Goal: Task Accomplishment & Management: Use online tool/utility

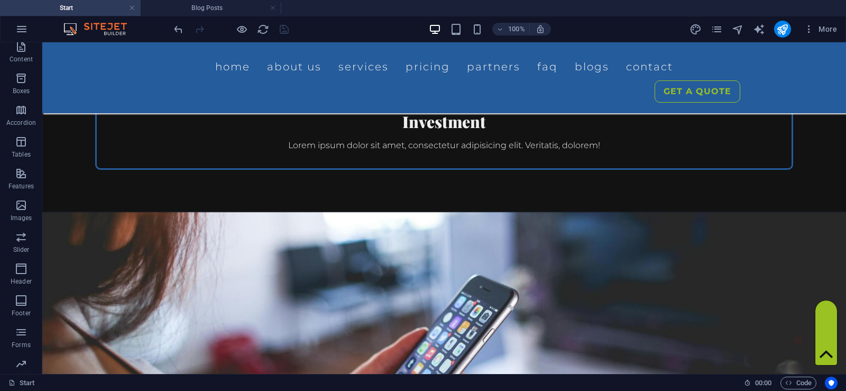
scroll to position [2168, 0]
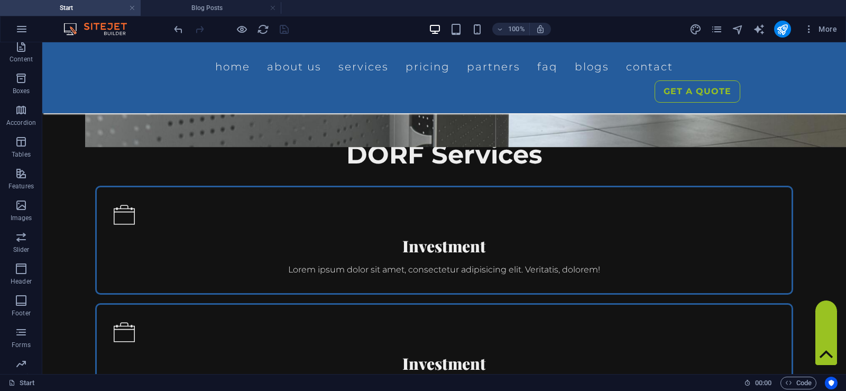
click at [748, 40] on div "6" at bounding box center [444, 31] width 718 height 17
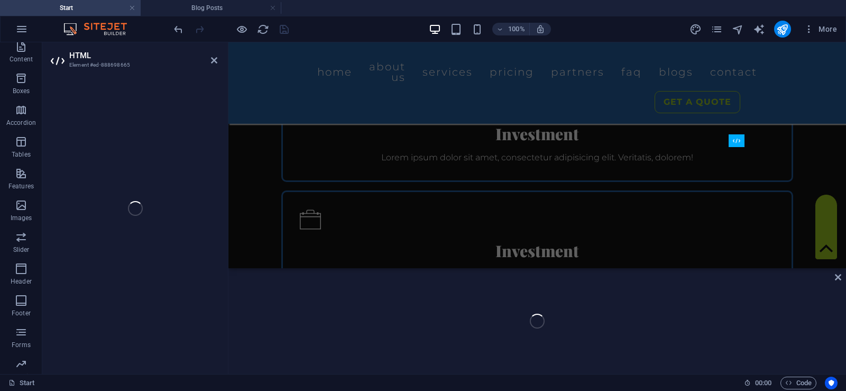
click at [748, 290] on div "H2 Banner Banner Container Logo Menu Bar Container Spacer H2 Container Text ima…" at bounding box center [538, 208] width 618 height 332
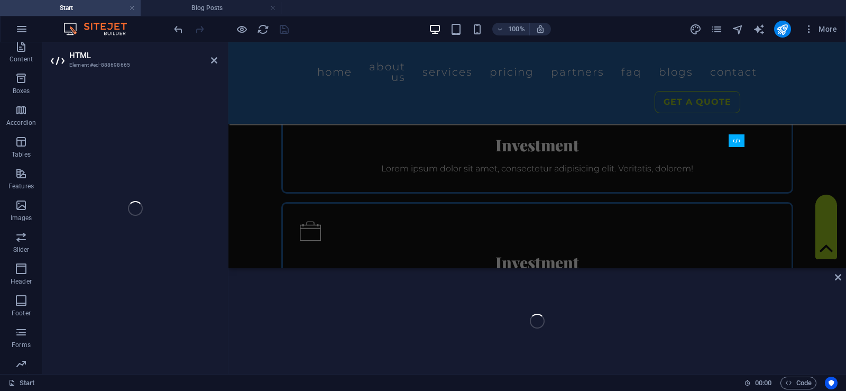
click at [748, 290] on div "H2 Banner Banner Container Logo Menu Bar Container Spacer H2 Container Text ima…" at bounding box center [538, 208] width 618 height 332
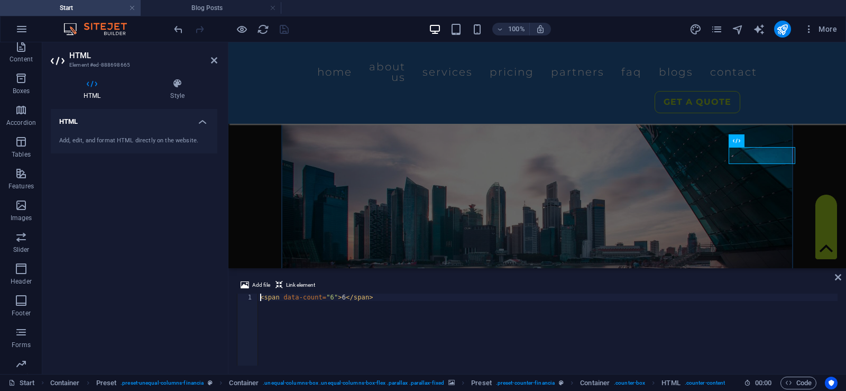
click at [325, 299] on div "< span data-count = "6" > 6 </ span >" at bounding box center [548, 337] width 580 height 87
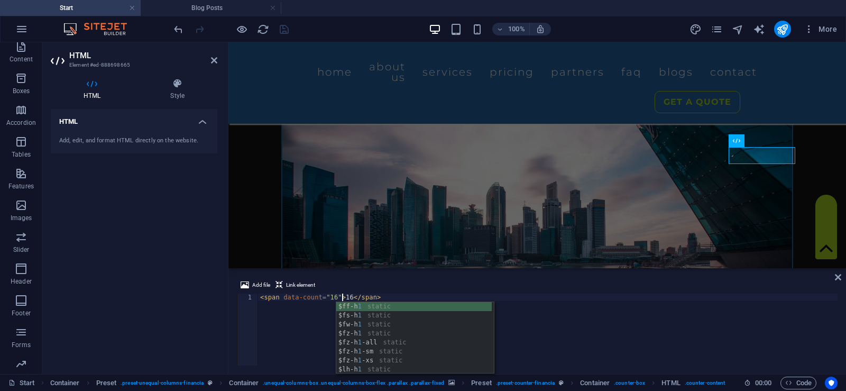
scroll to position [0, 6]
type textarea "<span data-count="16">16</span>"
click at [430, 280] on div "Add file Link element" at bounding box center [537, 286] width 601 height 15
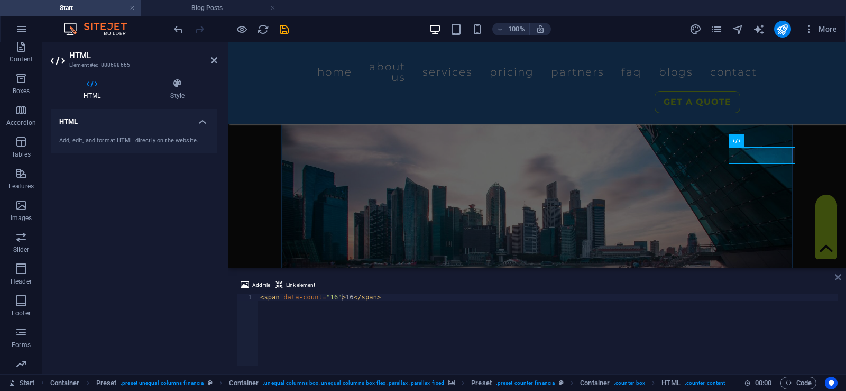
click at [837, 278] on icon at bounding box center [838, 277] width 6 height 8
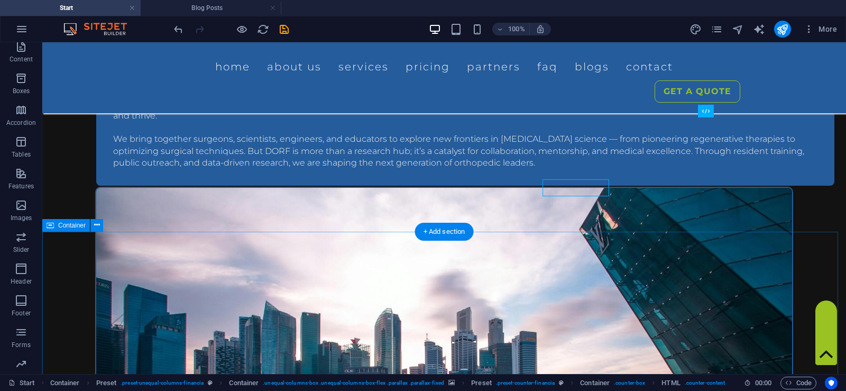
scroll to position [797, 0]
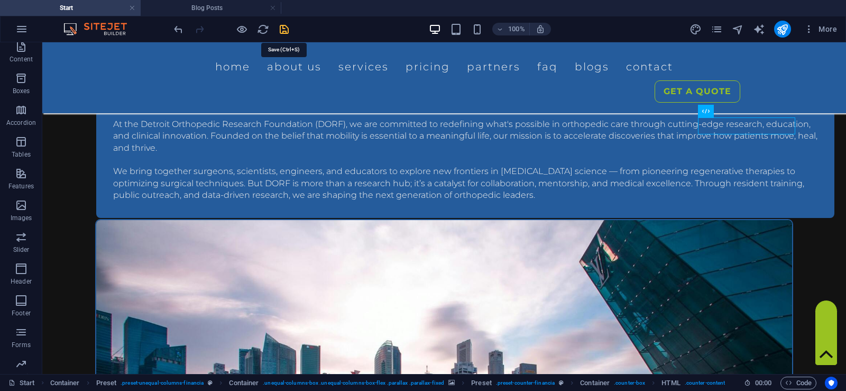
click at [285, 29] on icon "save" at bounding box center [284, 29] width 12 height 12
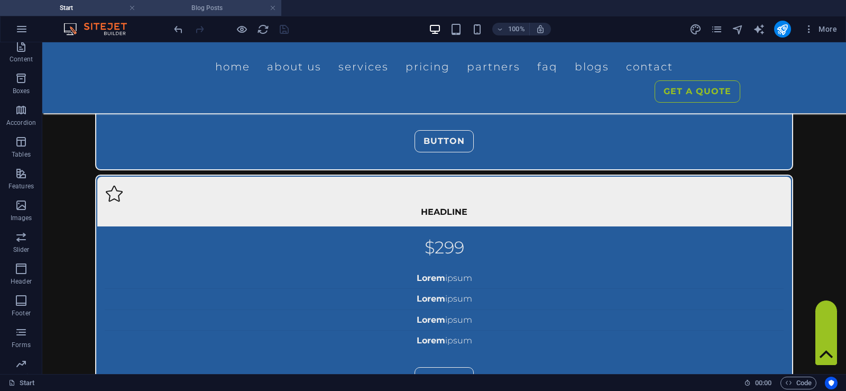
scroll to position [3600, 0]
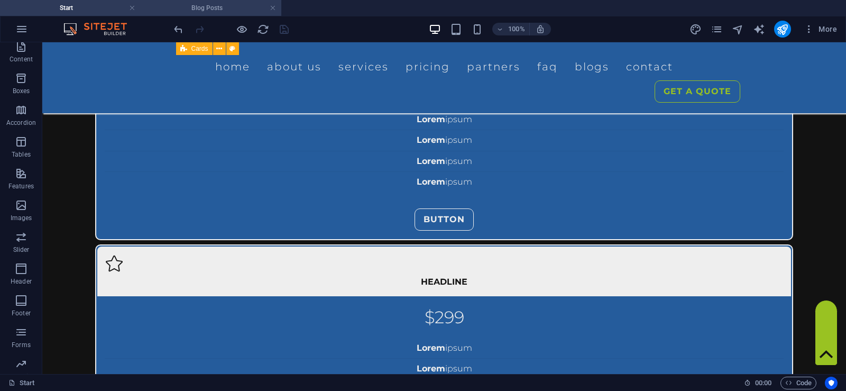
click at [220, 10] on h4 "Blog Posts" at bounding box center [211, 8] width 141 height 12
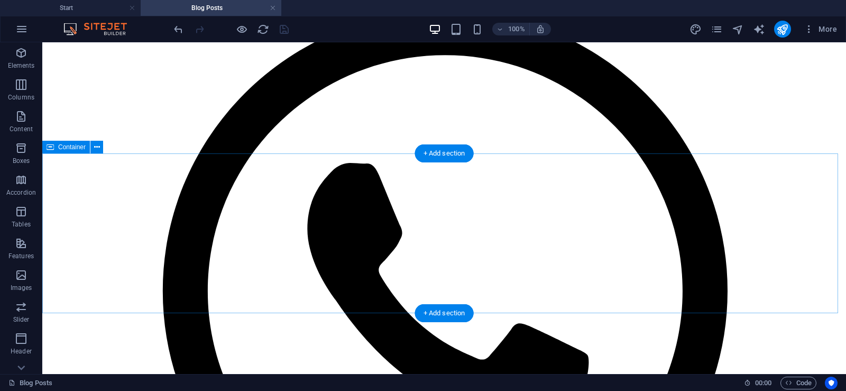
scroll to position [212, 0]
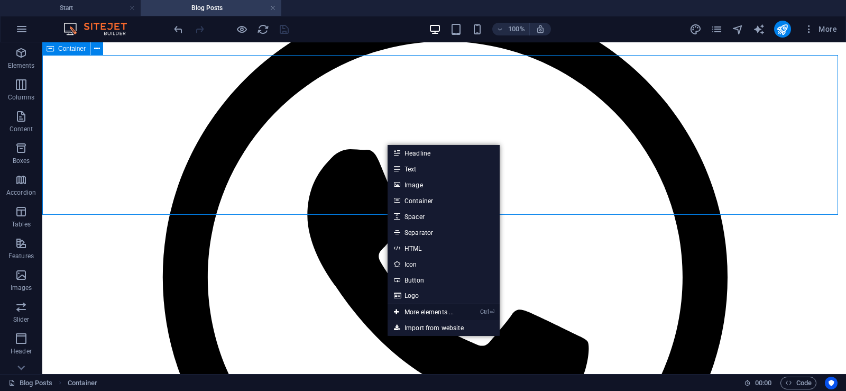
click at [445, 308] on link "Ctrl ⏎ More elements ..." at bounding box center [424, 312] width 72 height 16
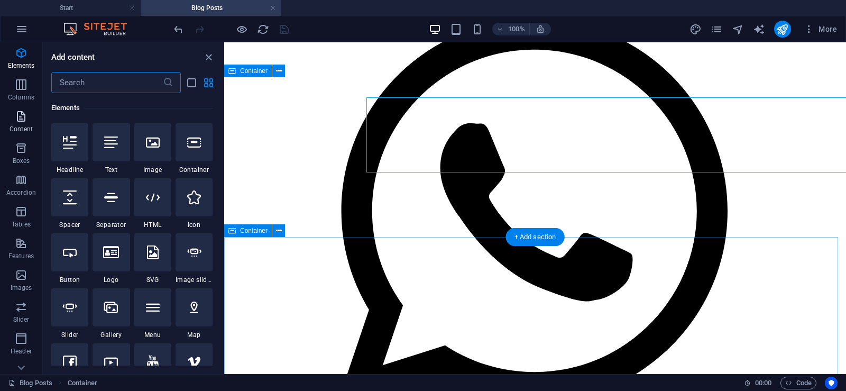
click at [21, 118] on icon "button" at bounding box center [21, 116] width 13 height 13
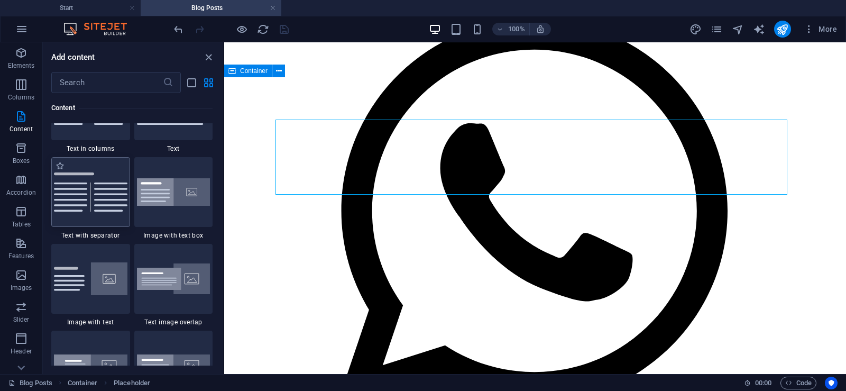
scroll to position [1738, 0]
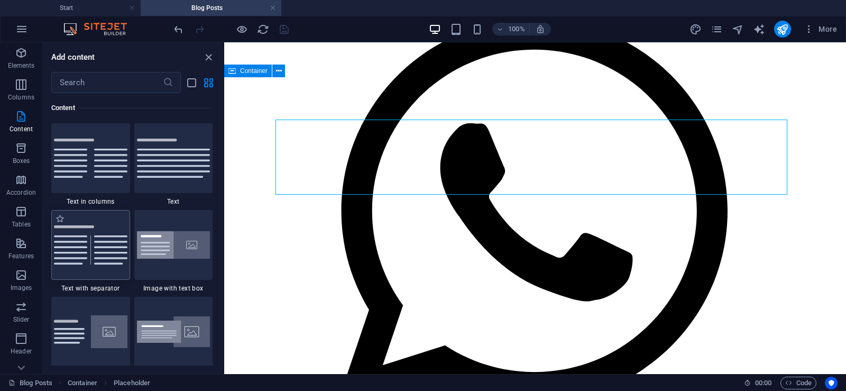
click at [90, 236] on img at bounding box center [91, 244] width 74 height 39
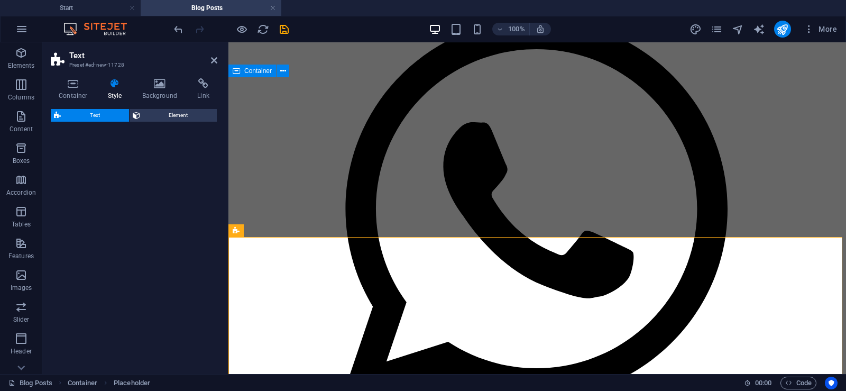
select select "rem"
select select "px"
select select "preset-text-v2-separator"
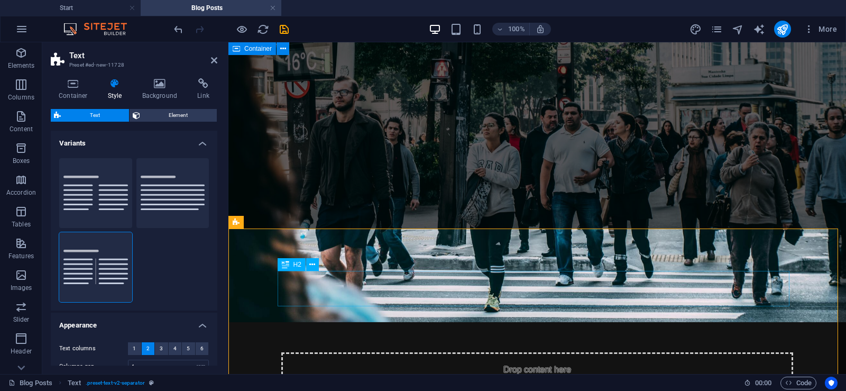
scroll to position [212, 0]
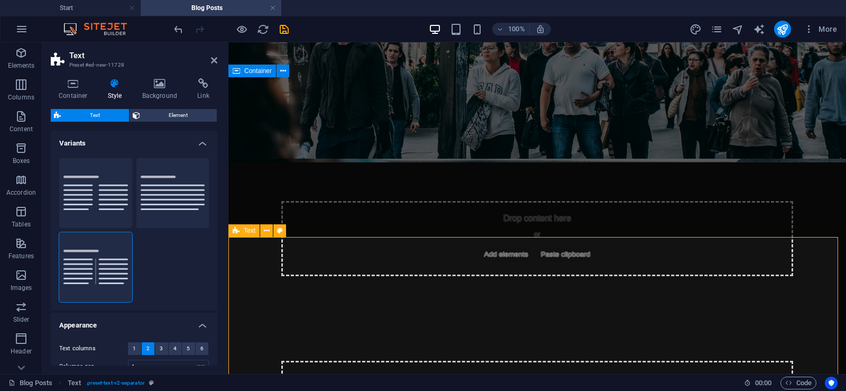
click at [245, 230] on span "Text" at bounding box center [250, 230] width 12 height 6
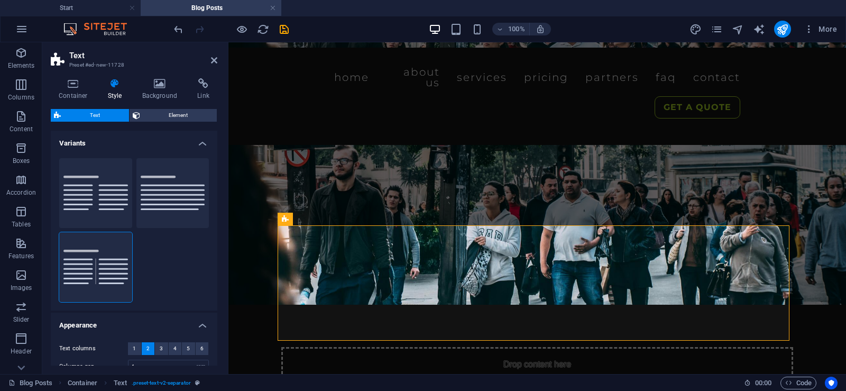
scroll to position [106, 0]
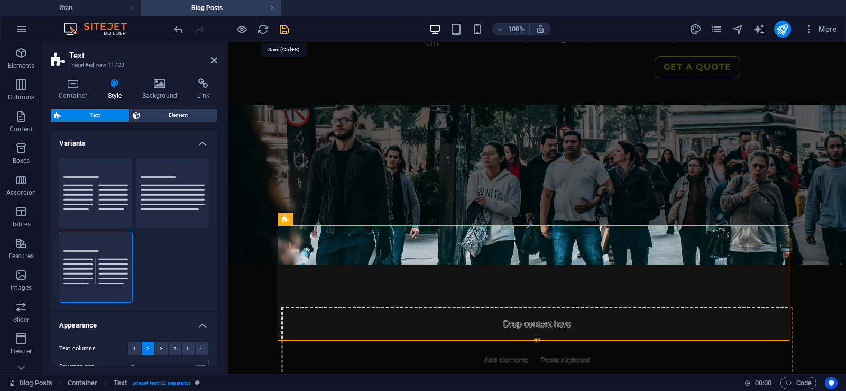
click at [281, 28] on icon "save" at bounding box center [284, 29] width 12 height 12
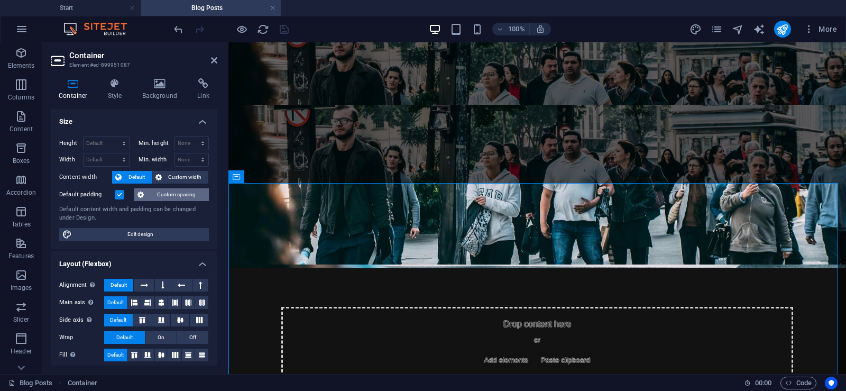
click at [155, 193] on span "Custom spacing" at bounding box center [176, 194] width 59 height 13
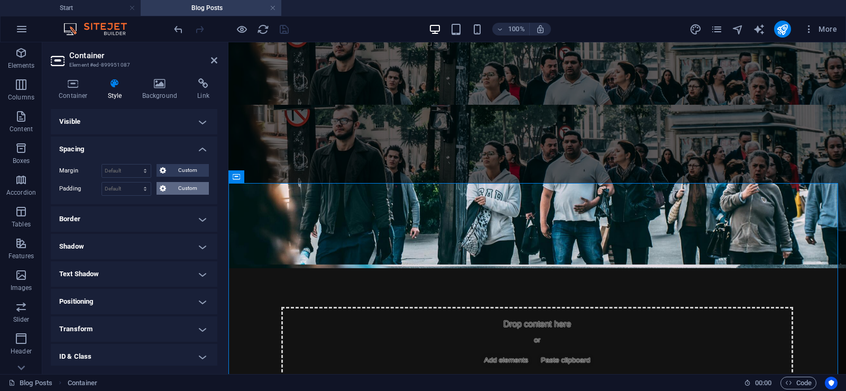
click at [169, 186] on span "Custom" at bounding box center [187, 188] width 36 height 13
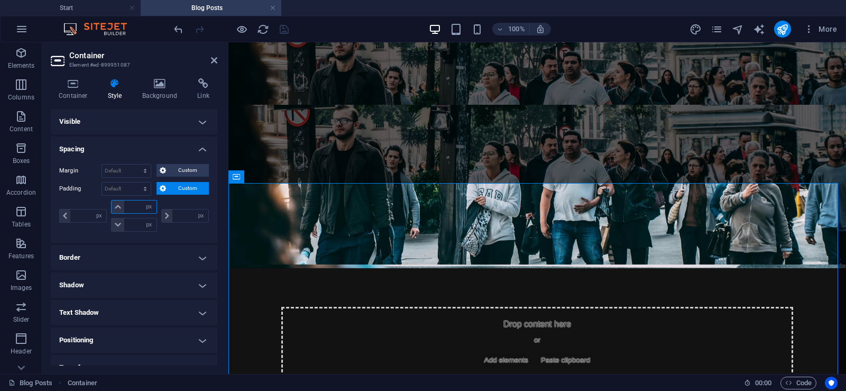
click at [130, 209] on input "number" at bounding box center [140, 206] width 32 height 13
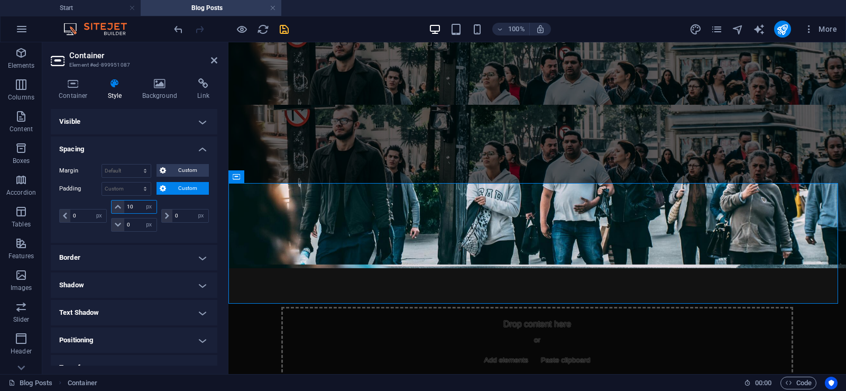
drag, startPoint x: 136, startPoint y: 207, endPoint x: 109, endPoint y: 209, distance: 27.1
click at [109, 209] on div "10 px rem % vh vw px rem % vh vw" at bounding box center [134, 216] width 50 height 32
type input "60"
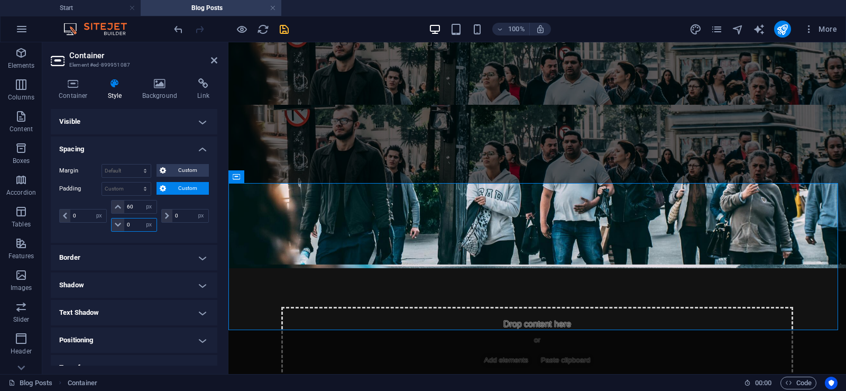
click at [136, 225] on input "number" at bounding box center [140, 224] width 32 height 13
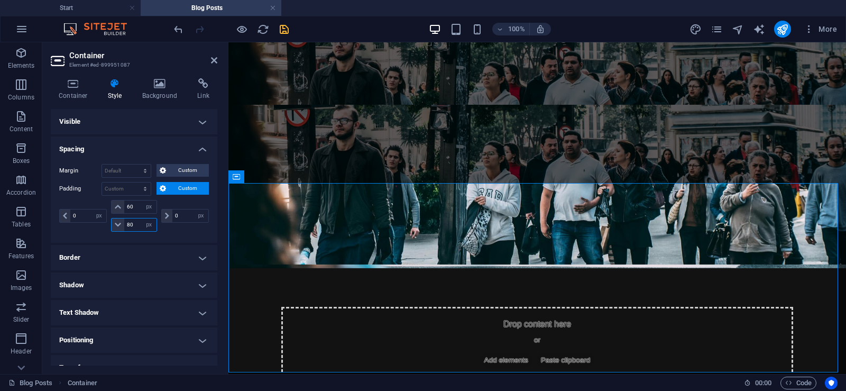
type input "80"
click at [280, 29] on icon "save" at bounding box center [284, 29] width 12 height 12
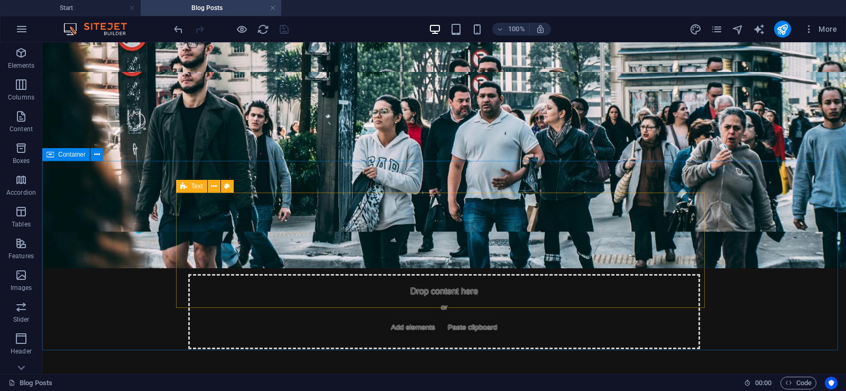
click at [183, 184] on icon at bounding box center [183, 186] width 7 height 13
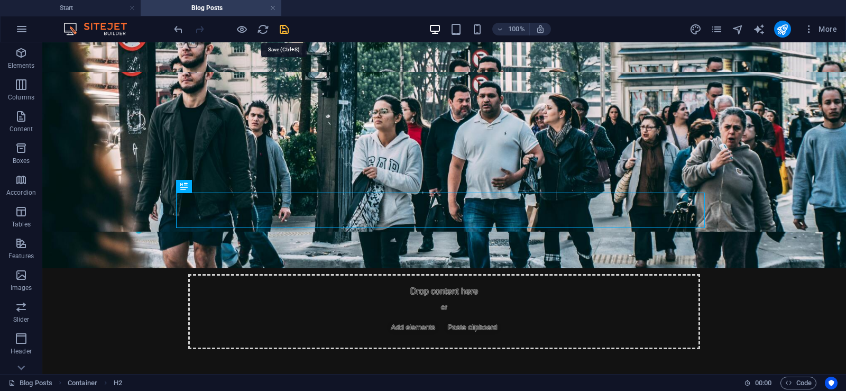
click at [286, 32] on icon "save" at bounding box center [284, 29] width 12 height 12
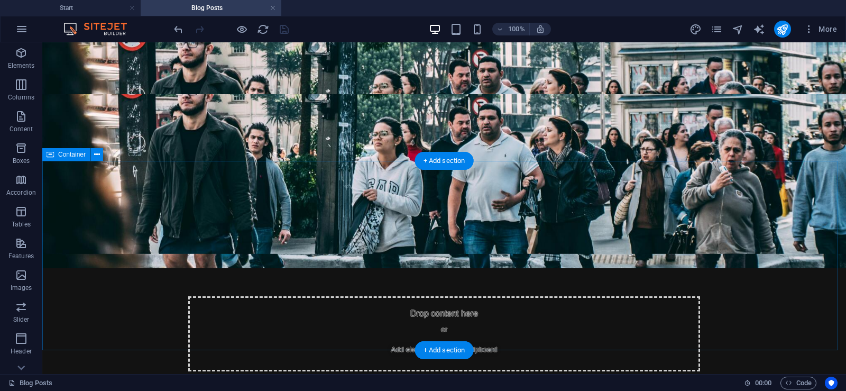
select select "px"
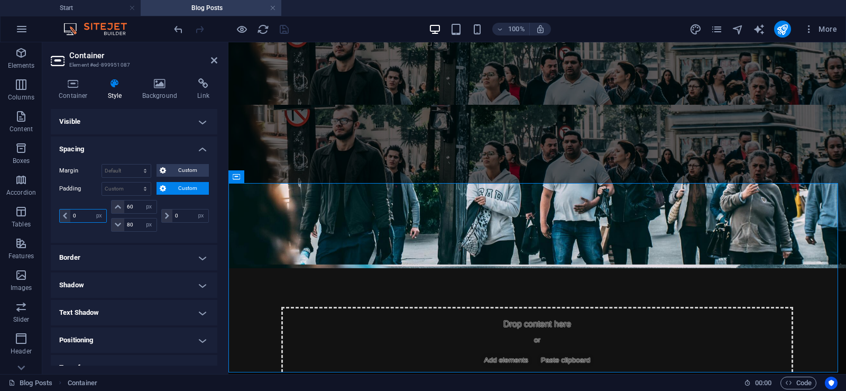
click at [83, 214] on input "0" at bounding box center [88, 215] width 36 height 13
type input "20"
click at [180, 214] on input "0" at bounding box center [190, 215] width 36 height 13
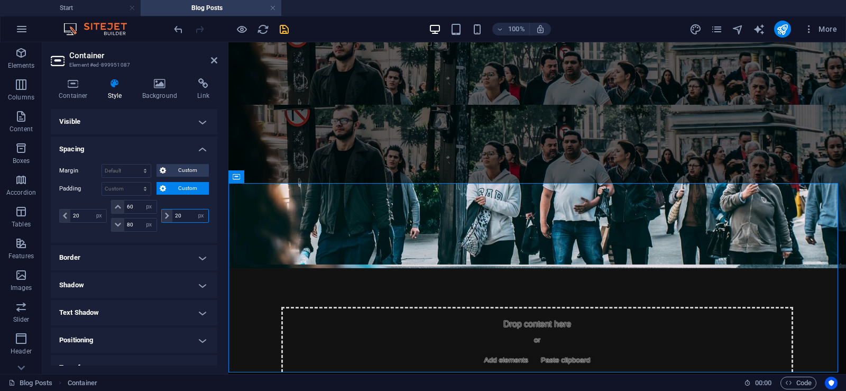
type input "20"
click at [280, 29] on icon "save" at bounding box center [284, 29] width 12 height 12
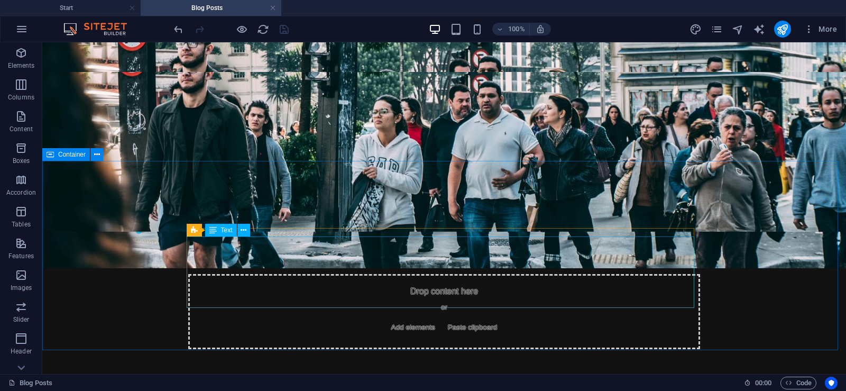
click at [228, 230] on span "Text" at bounding box center [227, 230] width 12 height 6
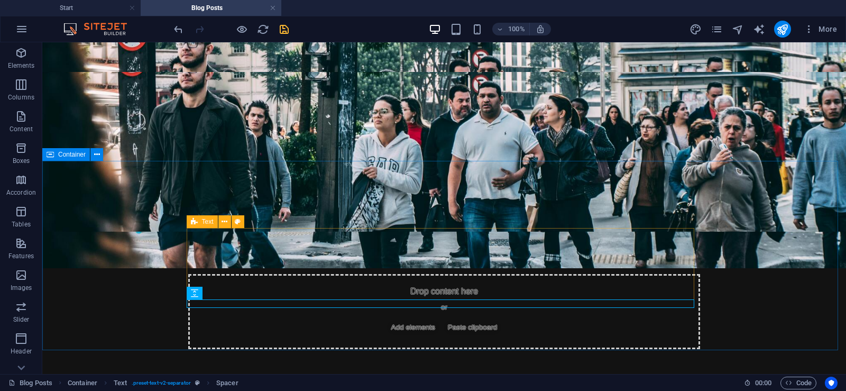
click at [194, 223] on icon at bounding box center [194, 221] width 7 height 13
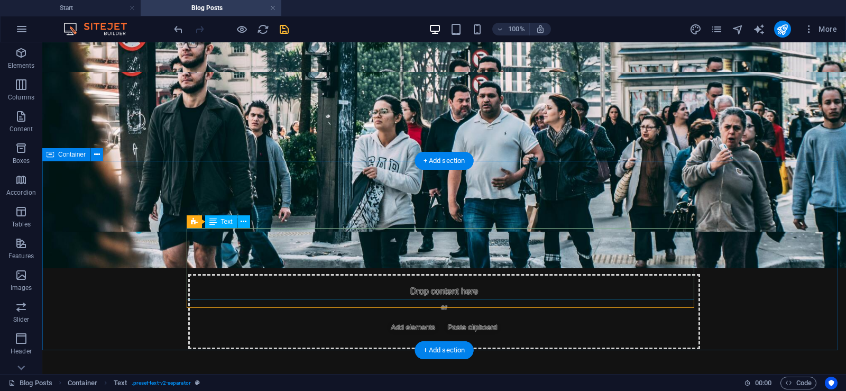
drag, startPoint x: 208, startPoint y: 243, endPoint x: 221, endPoint y: 260, distance: 21.6
click at [218, 223] on div "Text" at bounding box center [221, 221] width 32 height 13
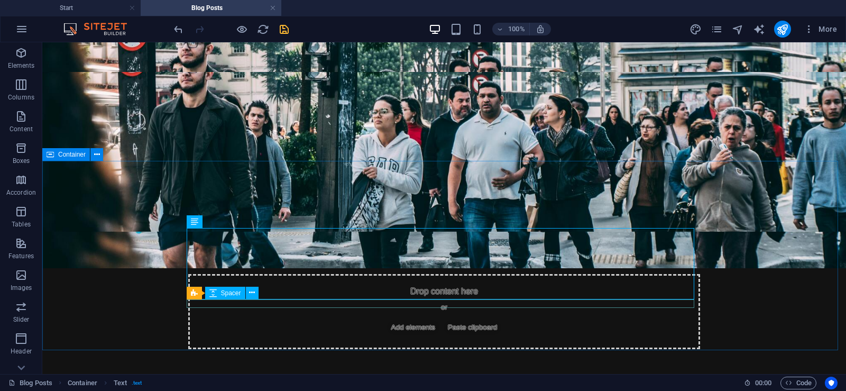
click at [230, 299] on div "Text Spacer" at bounding box center [226, 293] width 79 height 13
click at [198, 293] on div "Text" at bounding box center [202, 293] width 31 height 13
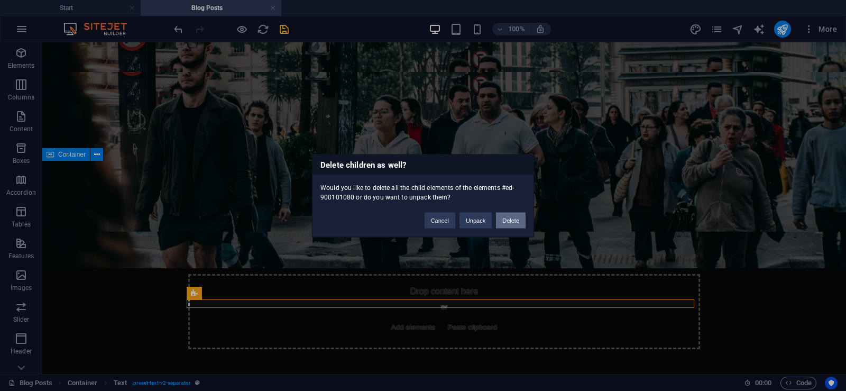
click at [512, 216] on button "Delete" at bounding box center [511, 220] width 30 height 16
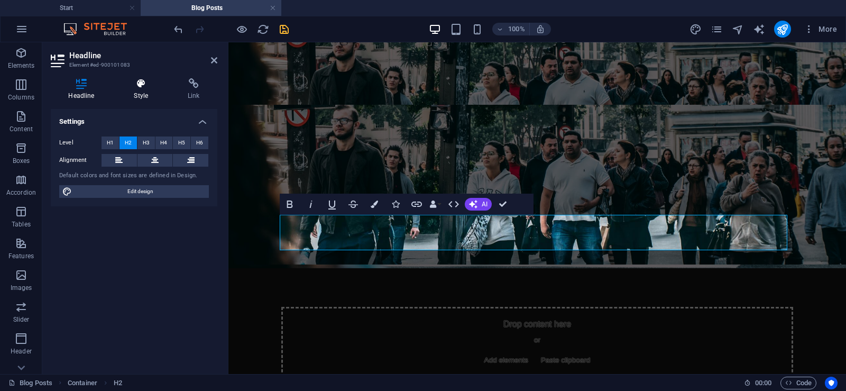
click at [147, 81] on icon at bounding box center [141, 83] width 50 height 11
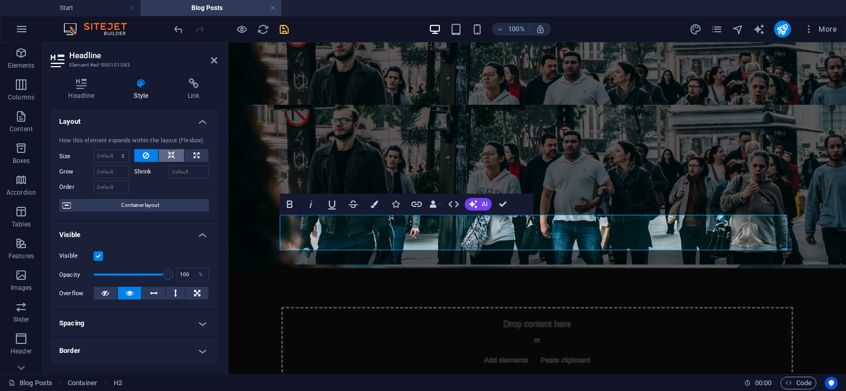
click at [169, 150] on icon at bounding box center [171, 155] width 7 height 13
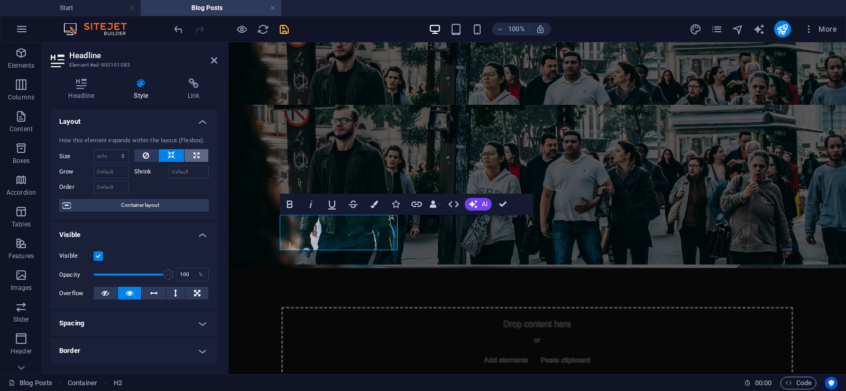
click at [194, 156] on icon at bounding box center [197, 155] width 6 height 13
type input "100"
select select "%"
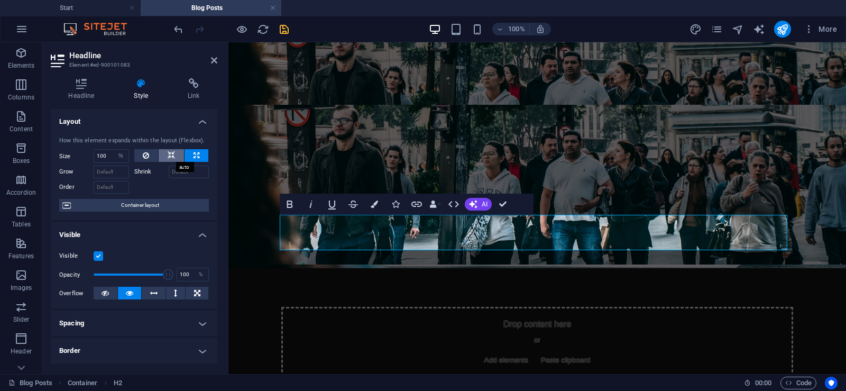
click at [171, 153] on icon at bounding box center [171, 155] width 7 height 13
select select "DISABLED_OPTION_VALUE"
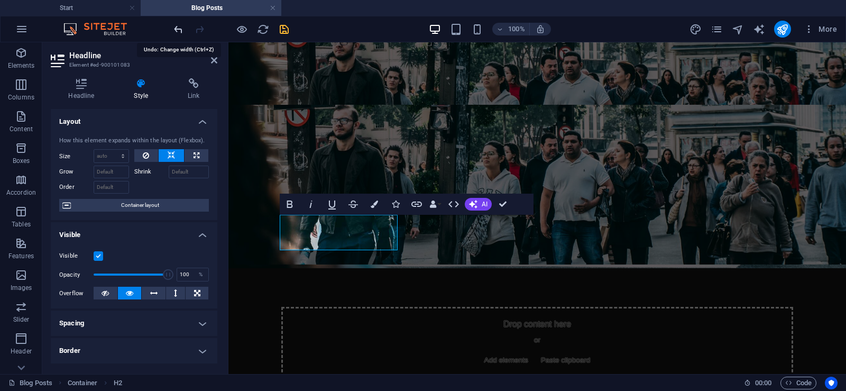
click at [180, 27] on icon "undo" at bounding box center [178, 29] width 12 height 12
type input "100"
select select "%"
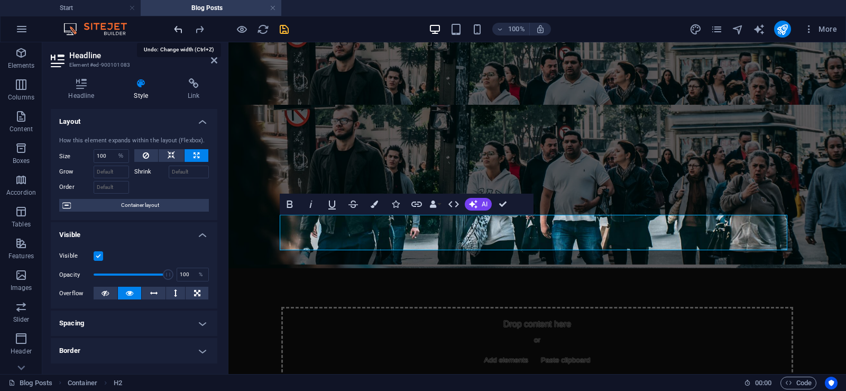
click at [180, 27] on icon "undo" at bounding box center [178, 29] width 12 height 12
select select "DISABLED_OPTION_VALUE"
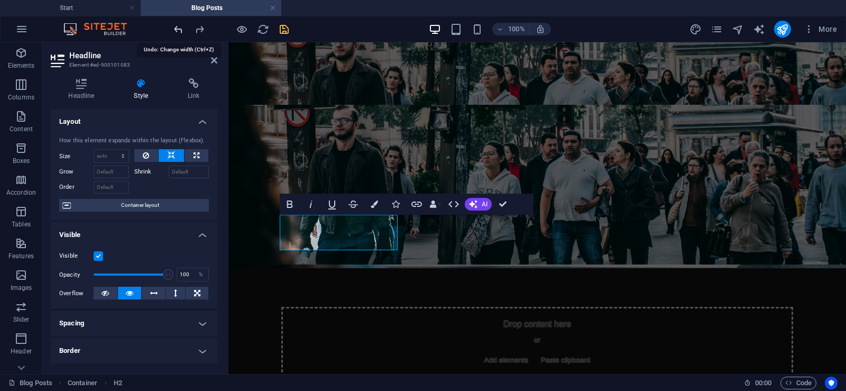
click at [180, 27] on icon "undo" at bounding box center [178, 29] width 12 height 12
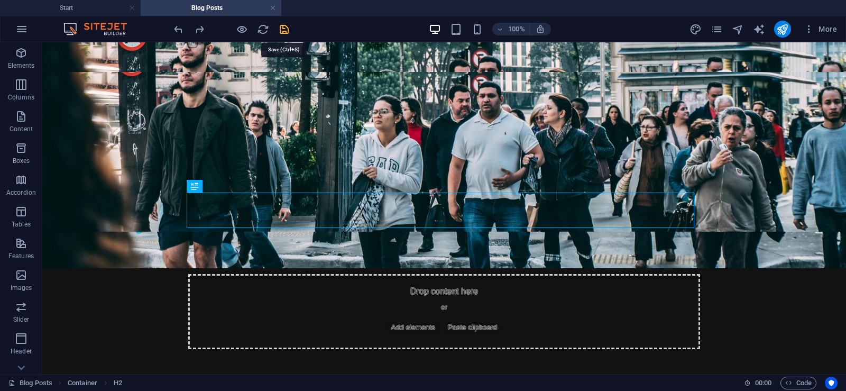
click at [281, 28] on icon "save" at bounding box center [284, 29] width 12 height 12
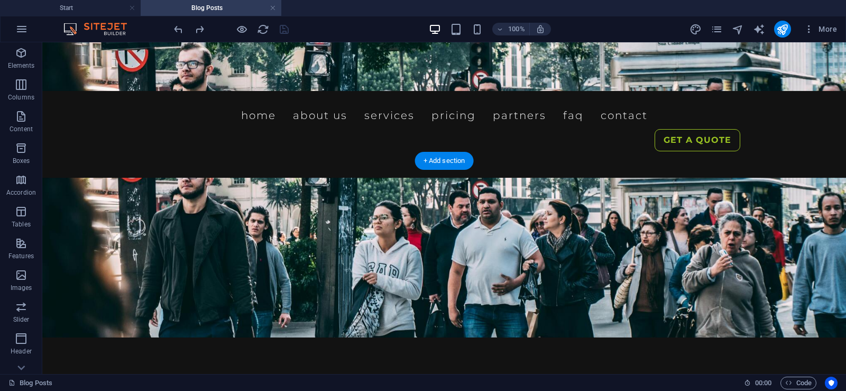
scroll to position [159, 0]
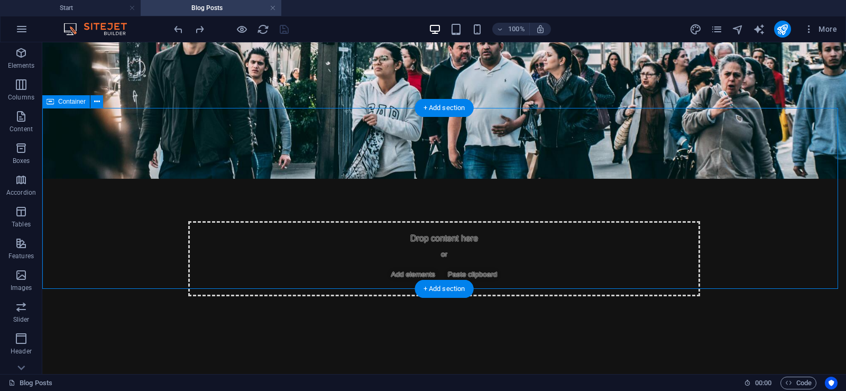
select select "px"
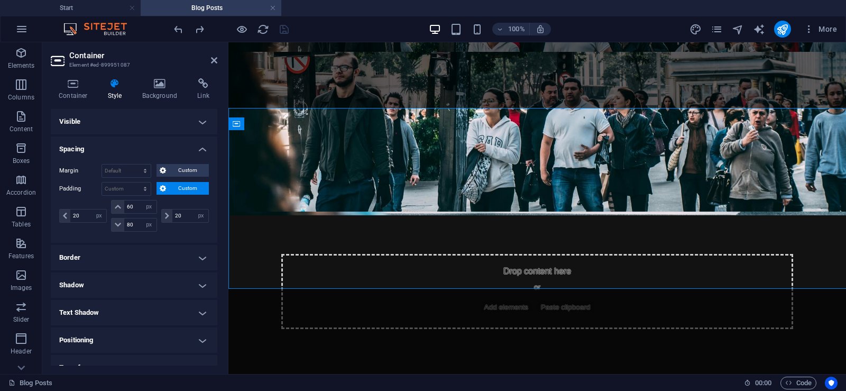
click at [75, 88] on icon at bounding box center [73, 83] width 45 height 11
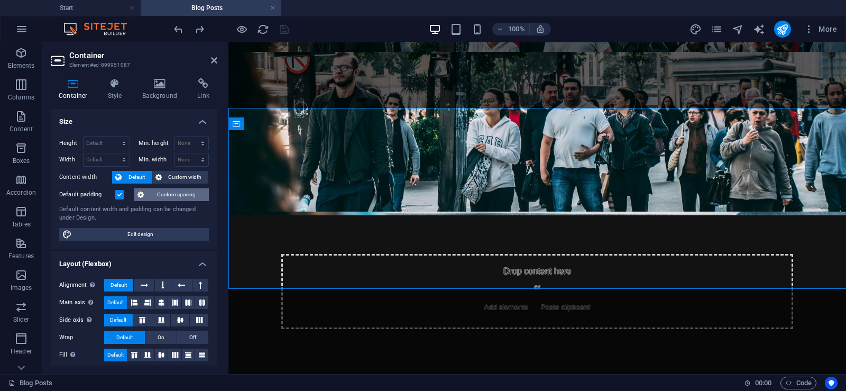
click at [163, 194] on span "Custom spacing" at bounding box center [176, 194] width 59 height 13
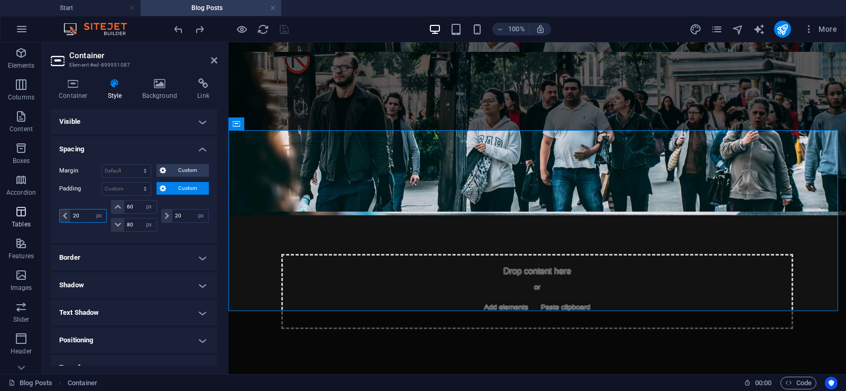
drag, startPoint x: 84, startPoint y: 214, endPoint x: 39, endPoint y: 212, distance: 45.0
click at [39, 212] on section "Elements Columns Content Boxes Accordion Tables Features Images Slider Header F…" at bounding box center [423, 208] width 846 height 332
type input "0"
drag, startPoint x: 186, startPoint y: 216, endPoint x: 107, endPoint y: 218, distance: 78.8
click at [107, 218] on div "0 px rem % vh vw 60 px rem % vh vw 80 px rem % vh vw 20 px rem % vh vw" at bounding box center [134, 216] width 150 height 32
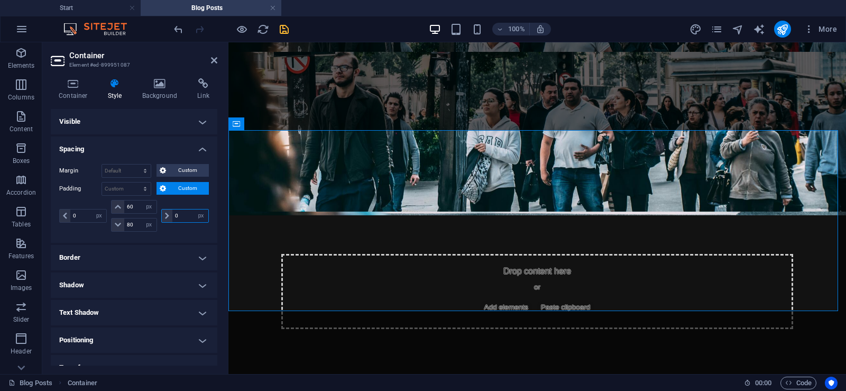
type input "0"
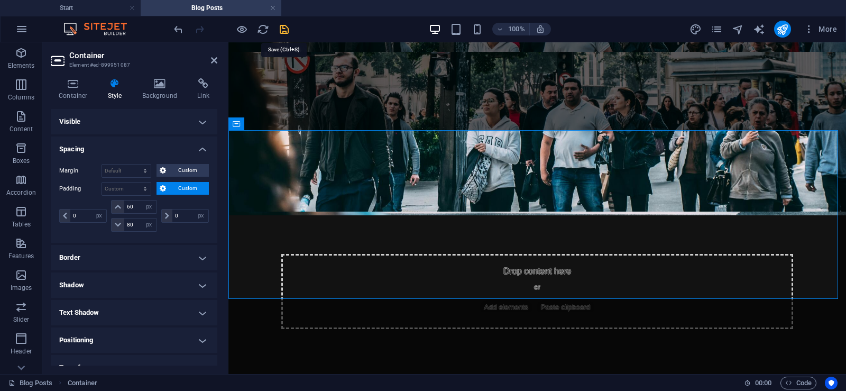
click at [280, 25] on icon "save" at bounding box center [284, 29] width 12 height 12
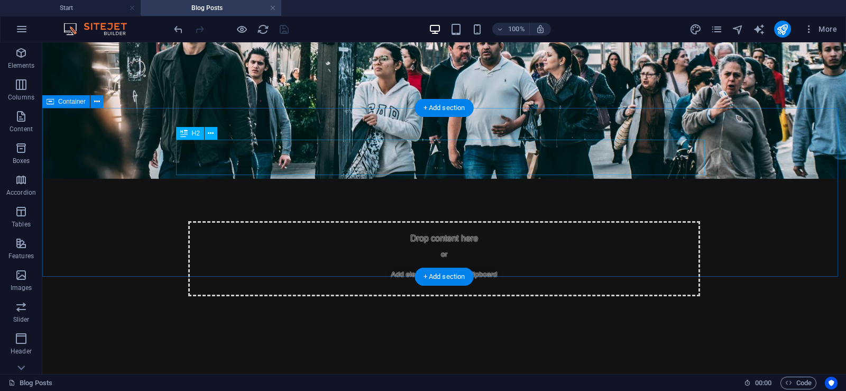
click at [197, 370] on div "Headline" at bounding box center [444, 387] width 529 height 35
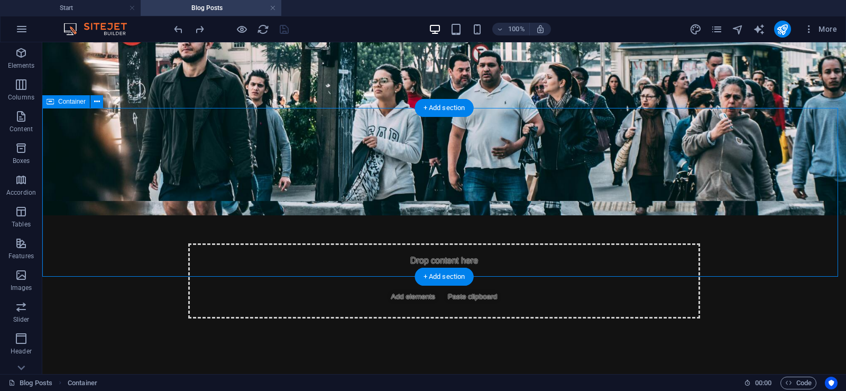
select select "px"
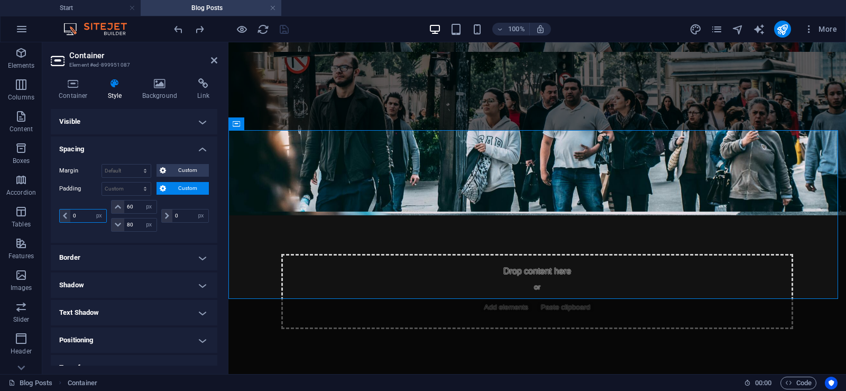
drag, startPoint x: 83, startPoint y: 218, endPoint x: 58, endPoint y: 219, distance: 24.9
click at [58, 219] on div "Margin Default auto px % rem vw vh Custom Custom auto px % rem vw vh auto px % …" at bounding box center [134, 199] width 167 height 87
type input "1"
click at [175, 215] on input "0" at bounding box center [190, 215] width 36 height 13
drag, startPoint x: 188, startPoint y: 218, endPoint x: 158, endPoint y: 218, distance: 30.7
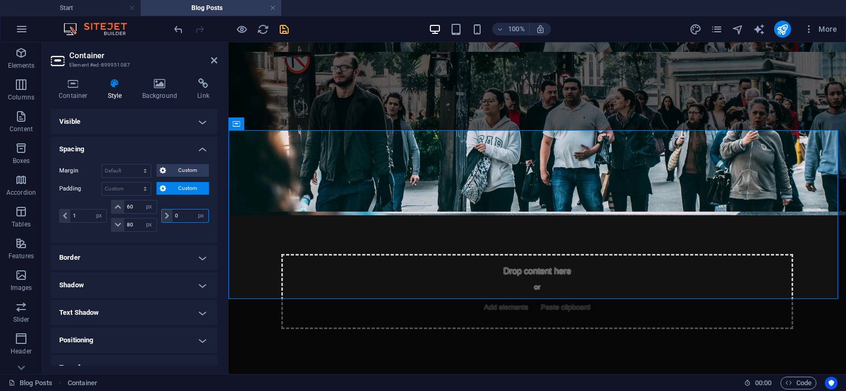
click at [159, 218] on div "0 px rem % vh vw" at bounding box center [184, 216] width 50 height 32
type input "100"
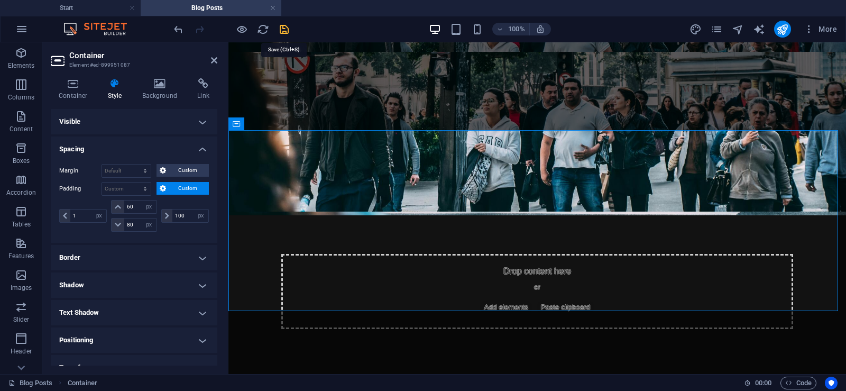
click at [279, 28] on icon "save" at bounding box center [284, 29] width 12 height 12
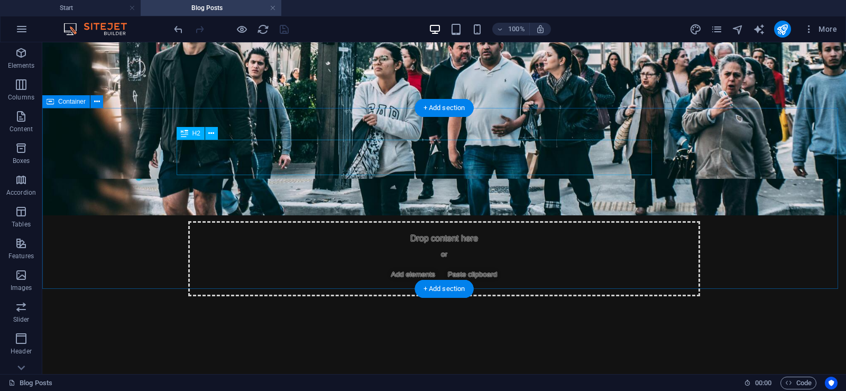
click at [195, 370] on div "Headline" at bounding box center [418, 387] width 476 height 35
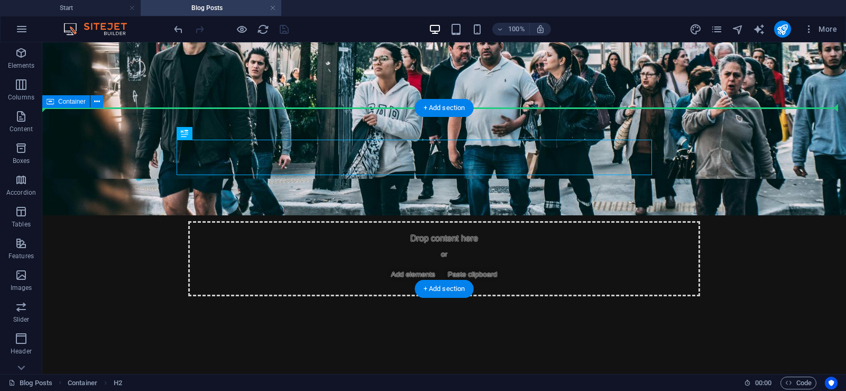
drag, startPoint x: 189, startPoint y: 153, endPoint x: 111, endPoint y: 156, distance: 78.3
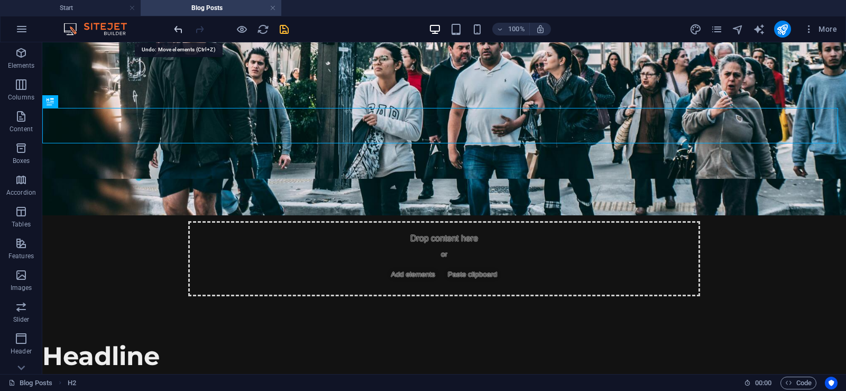
click at [175, 25] on icon "undo" at bounding box center [178, 29] width 12 height 12
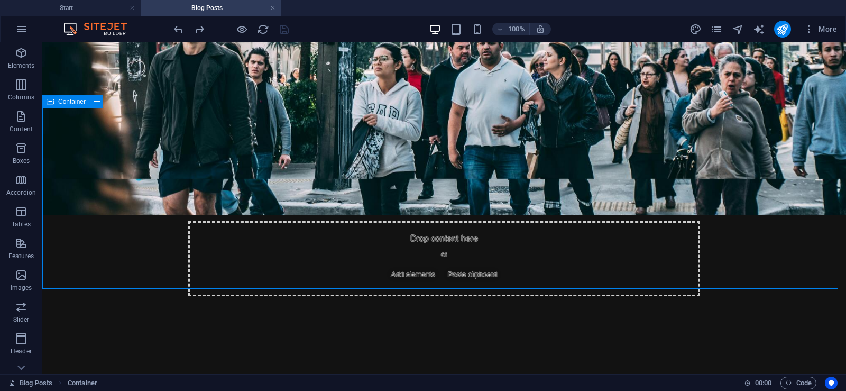
click at [74, 103] on span "Container" at bounding box center [72, 101] width 28 height 6
select select "px"
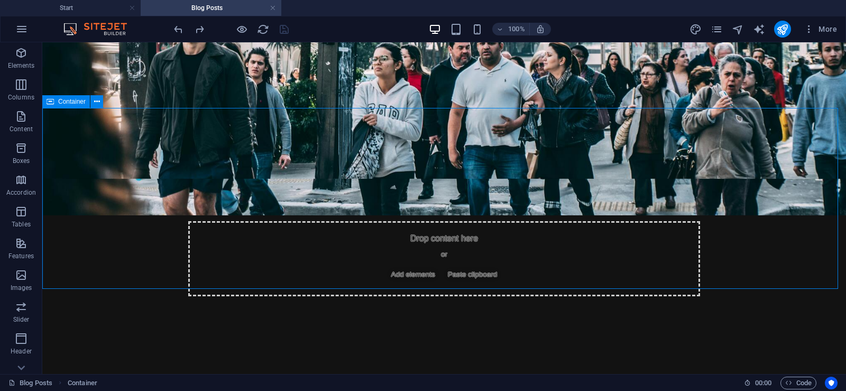
select select "px"
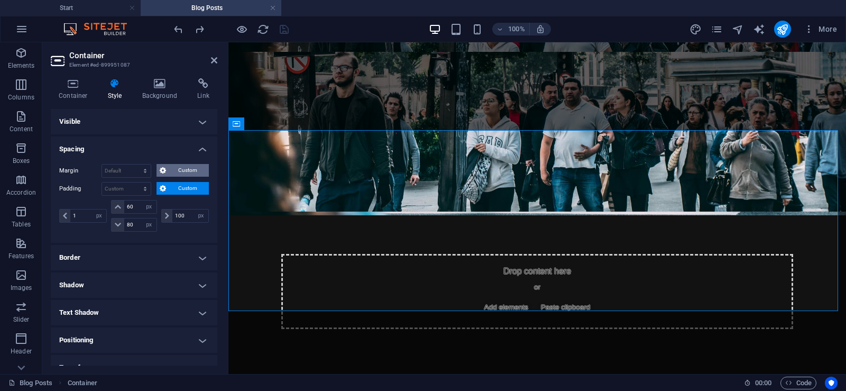
click at [171, 168] on span "Custom" at bounding box center [187, 170] width 36 height 13
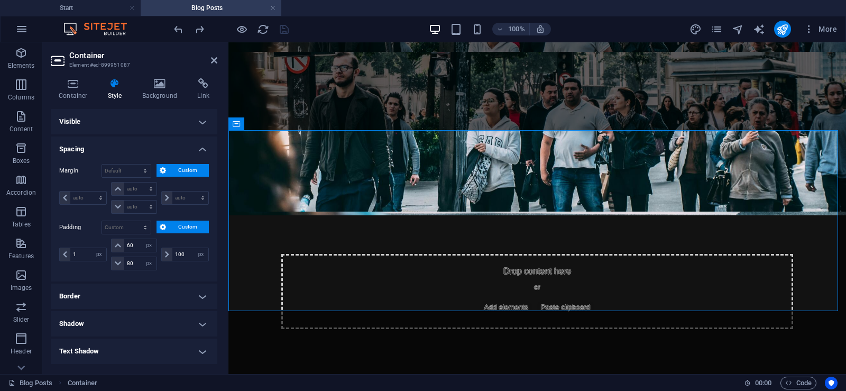
click at [171, 168] on span "Custom" at bounding box center [187, 170] width 36 height 13
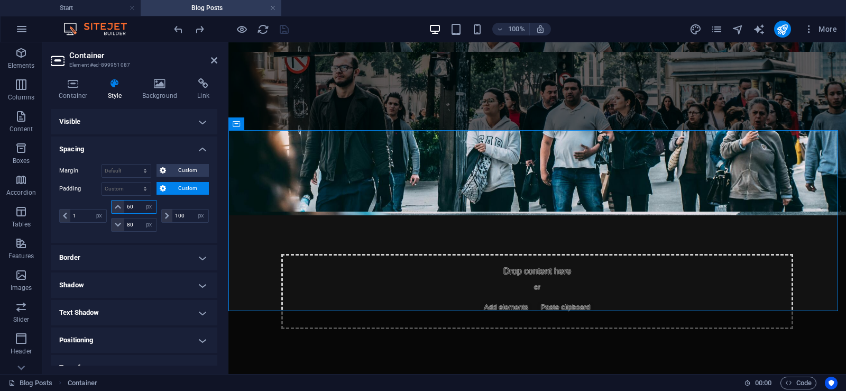
drag, startPoint x: 133, startPoint y: 207, endPoint x: 78, endPoint y: 205, distance: 55.1
click at [78, 205] on div "1 px rem % vh vw 60 px rem % vh vw 80 px rem % vh vw 100 px rem % vh vw" at bounding box center [134, 216] width 150 height 32
type input "10"
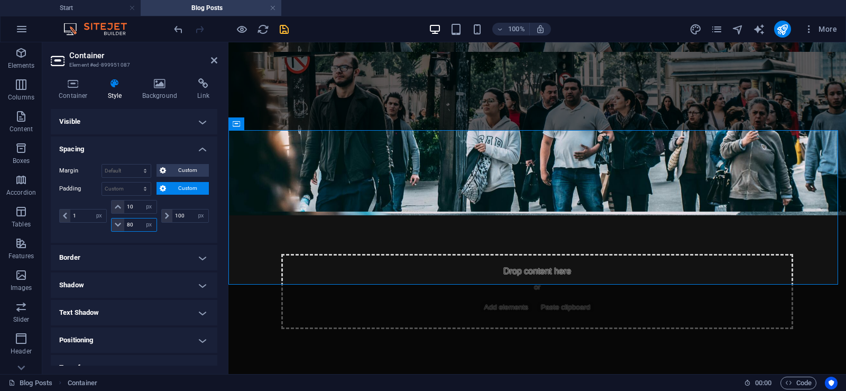
drag, startPoint x: 135, startPoint y: 221, endPoint x: 98, endPoint y: 227, distance: 37.5
click at [98, 229] on div "1 px rem % vh vw 10 px rem % vh vw 80 px rem % vh vw 100 px rem % vh vw" at bounding box center [134, 216] width 150 height 32
type input "10"
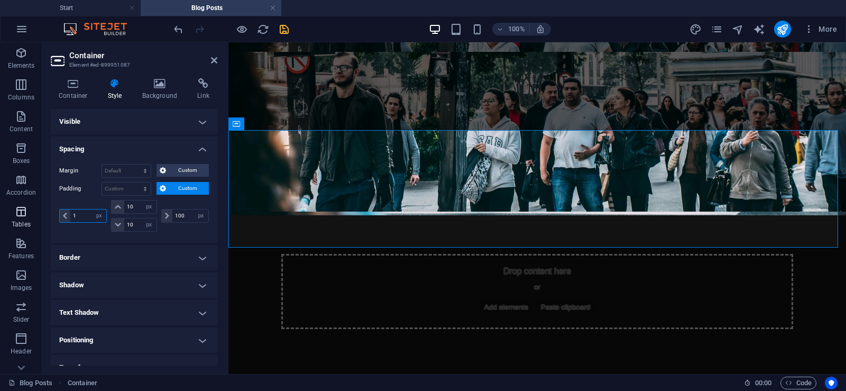
click at [28, 219] on section "Elements Columns Content Boxes Accordion Tables Features Images Slider Header F…" at bounding box center [423, 208] width 846 height 332
type input "10"
drag, startPoint x: 186, startPoint y: 218, endPoint x: 132, endPoint y: 217, distance: 54.0
click at [132, 217] on div "10 px rem % vh vw 10 px rem % vh vw 10 px rem % vh vw 100 px rem % vh vw" at bounding box center [134, 216] width 150 height 32
type input "10"
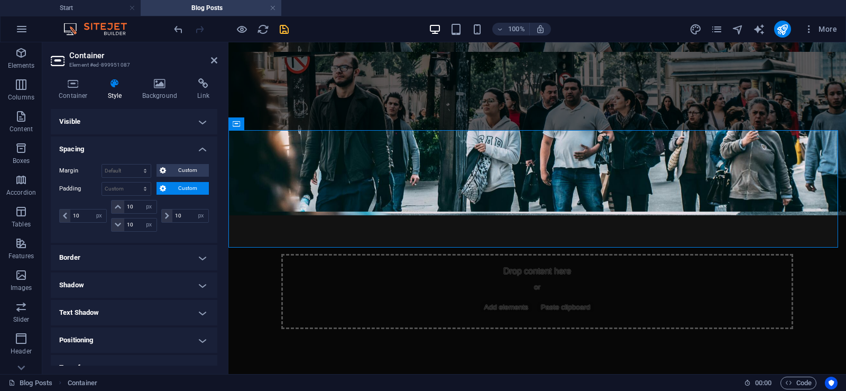
select select "px"
click at [280, 28] on icon "save" at bounding box center [284, 29] width 12 height 12
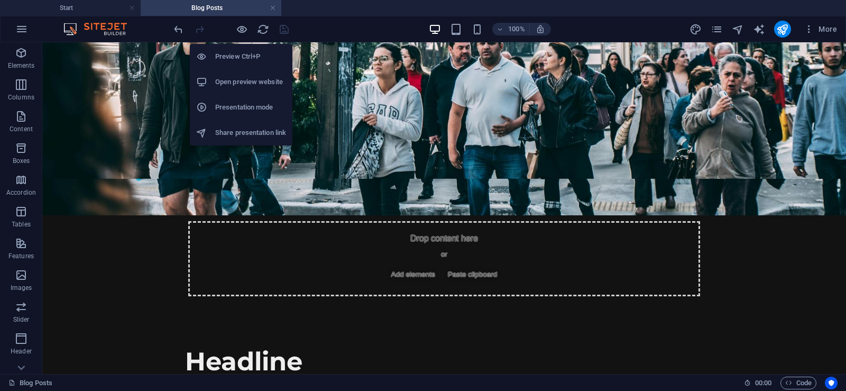
click at [247, 76] on h6 "Open preview website" at bounding box center [250, 82] width 71 height 13
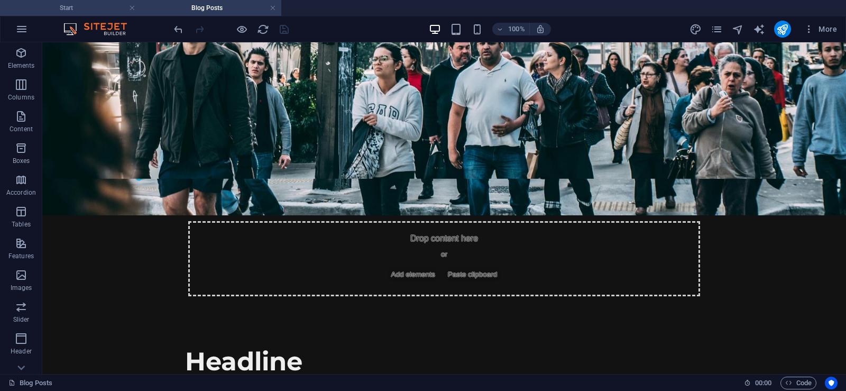
click at [101, 6] on h4 "Start" at bounding box center [70, 8] width 141 height 12
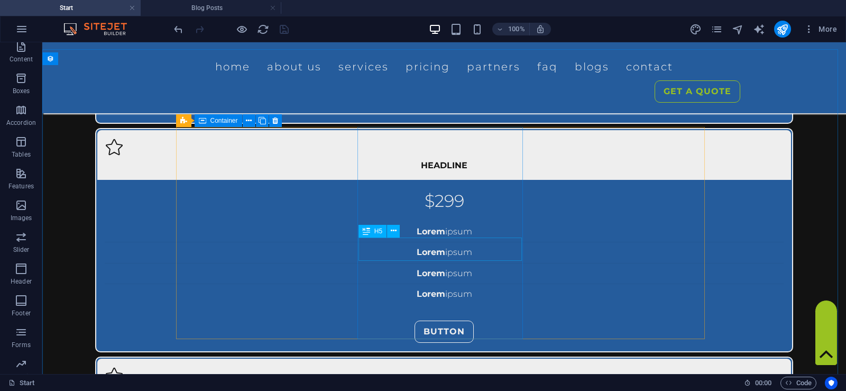
scroll to position [3329, 0]
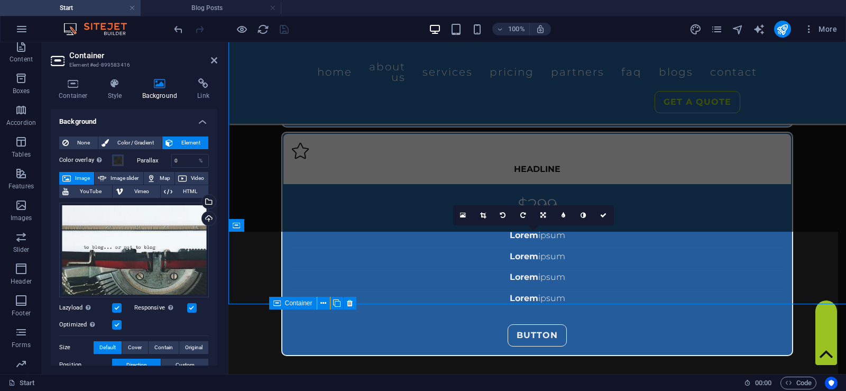
scroll to position [0, 0]
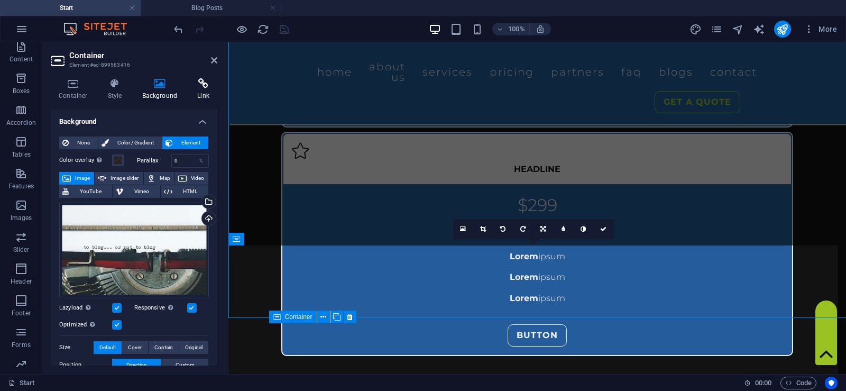
click at [200, 89] on h4 "Link" at bounding box center [203, 89] width 28 height 22
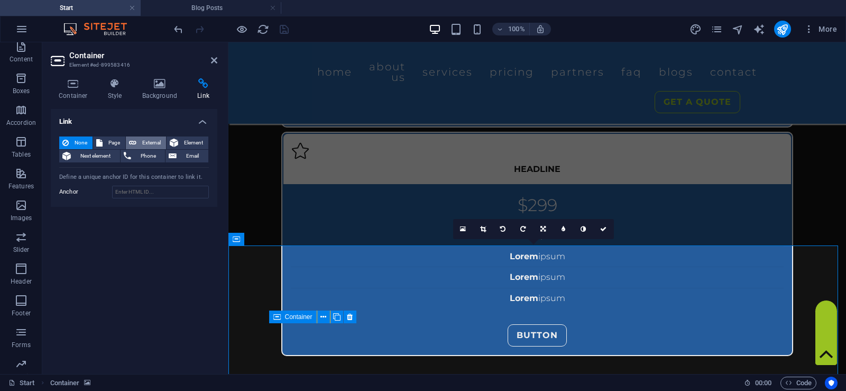
click at [156, 141] on span "External" at bounding box center [151, 142] width 23 height 13
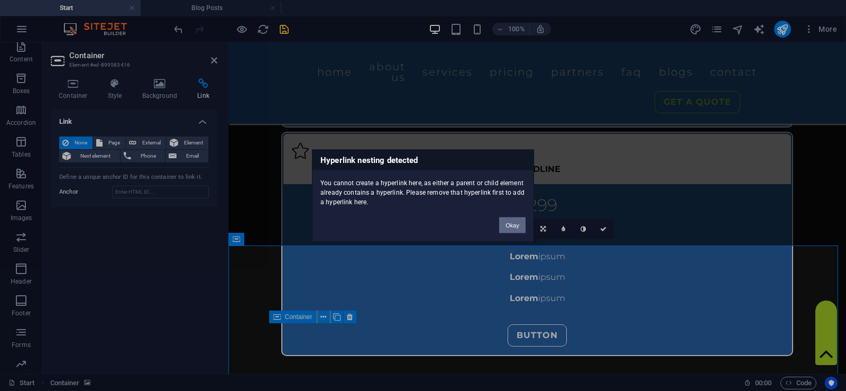
click at [501, 225] on button "Okay" at bounding box center [512, 225] width 26 height 16
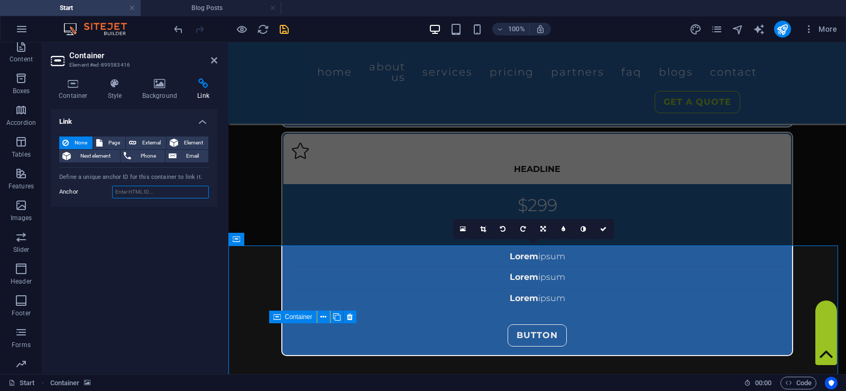
click at [185, 194] on input "Anchor" at bounding box center [160, 192] width 97 height 13
type input "blog-posts"
click at [278, 29] on icon "save" at bounding box center [284, 29] width 12 height 12
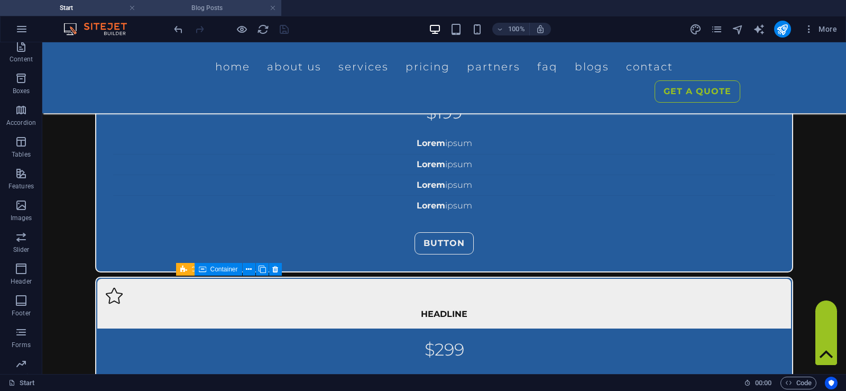
click at [222, 5] on h4 "Blog Posts" at bounding box center [211, 8] width 141 height 12
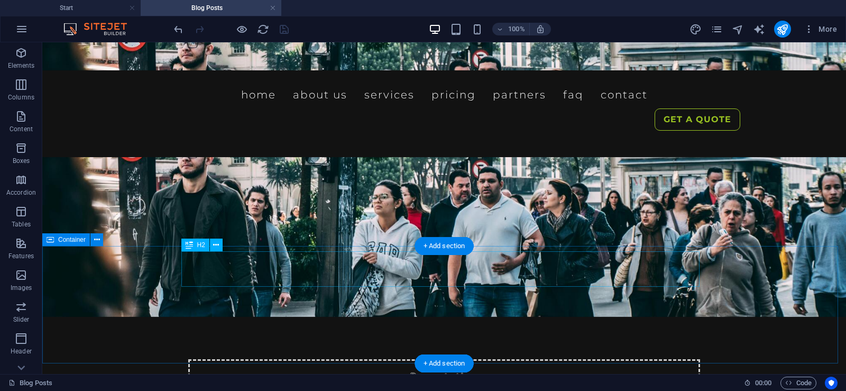
scroll to position [53, 0]
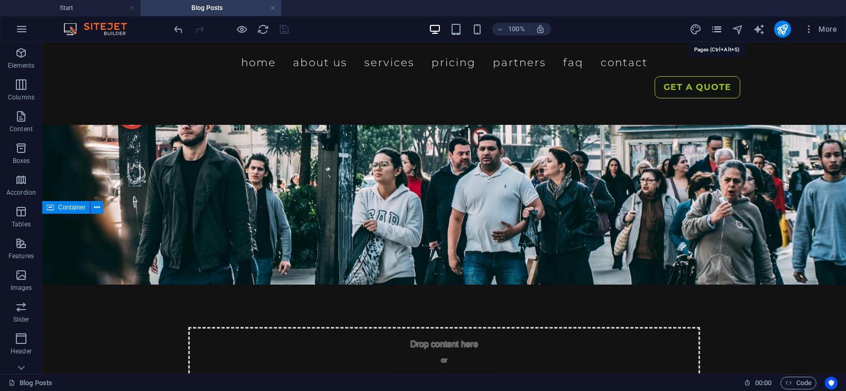
click at [723, 27] on icon "pages" at bounding box center [717, 29] width 12 height 12
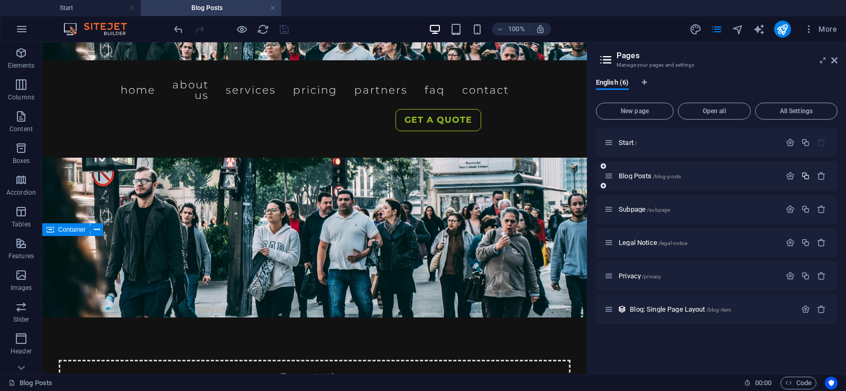
click at [808, 174] on icon "button" at bounding box center [805, 175] width 9 height 9
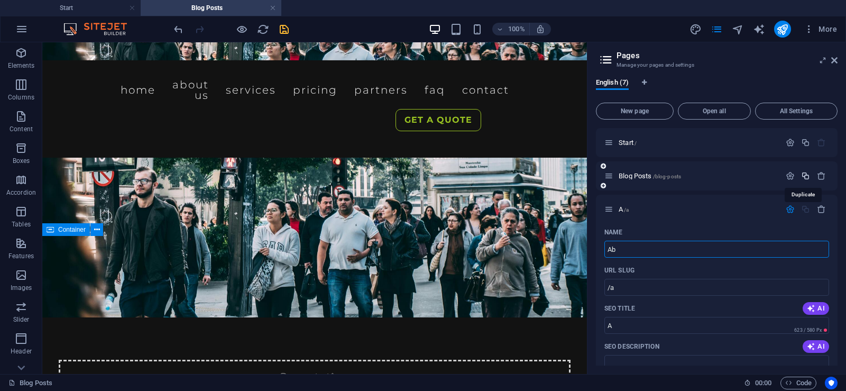
type input "Abo"
type input "/a"
type input "A"
type input "About Us"
type input "/about"
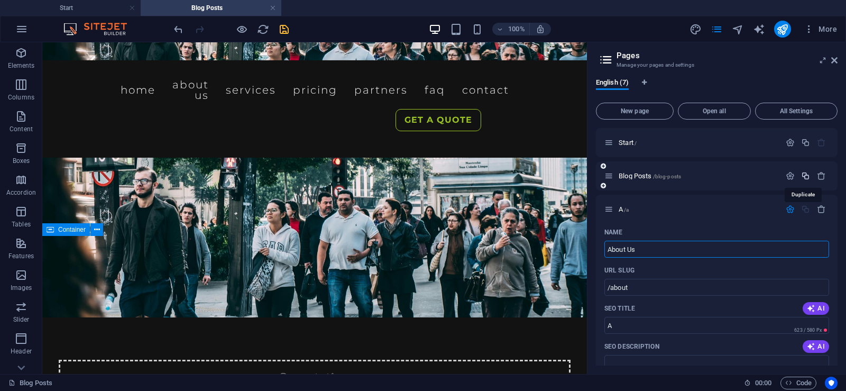
type input "About"
type input "About Us"
type input "/about-us"
type input "About Us"
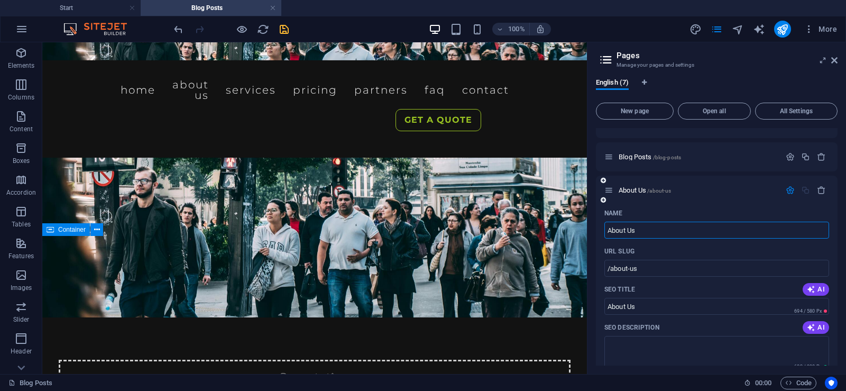
scroll to position [0, 0]
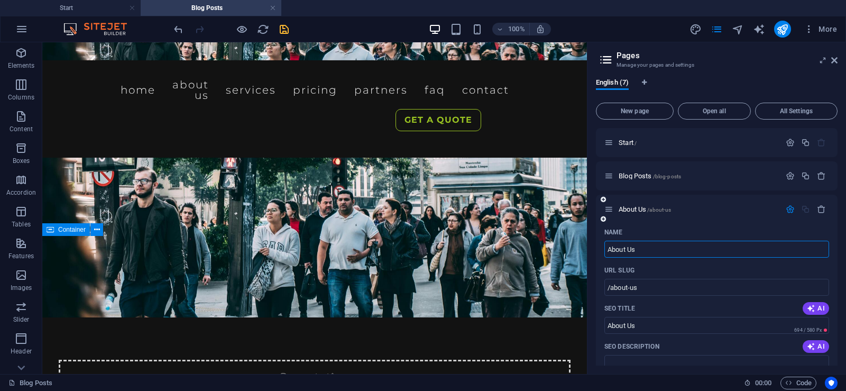
type input "About Us"
click at [786, 207] on icon "button" at bounding box center [790, 209] width 9 height 9
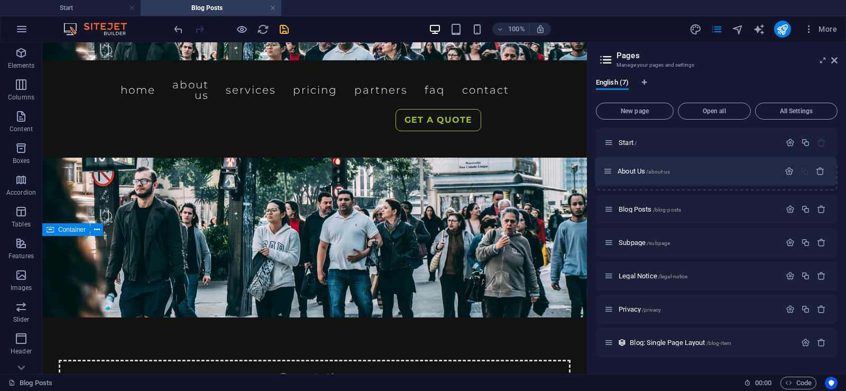
drag, startPoint x: 608, startPoint y: 207, endPoint x: 607, endPoint y: 164, distance: 42.9
click at [607, 164] on div "Start / Blog Posts /blog-posts About Us /about-us Subpage /subpage Legal Notice…" at bounding box center [717, 242] width 242 height 229
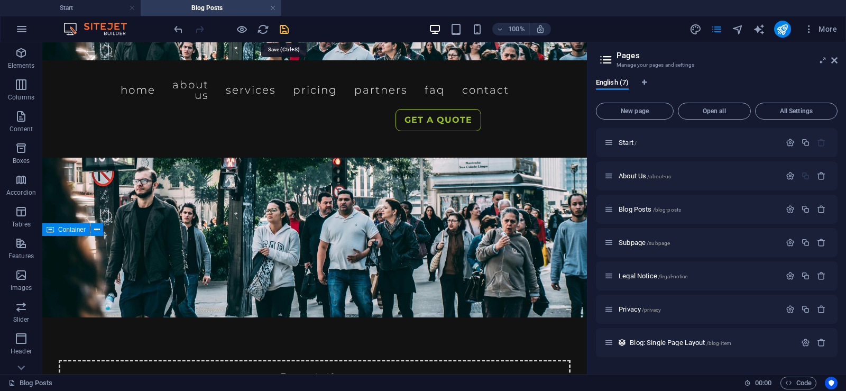
click at [286, 29] on icon "save" at bounding box center [284, 29] width 12 height 12
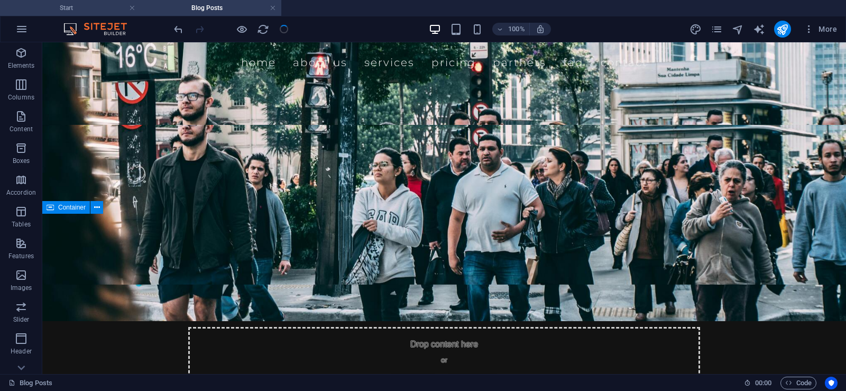
click at [97, 7] on h4 "Start" at bounding box center [70, 8] width 141 height 12
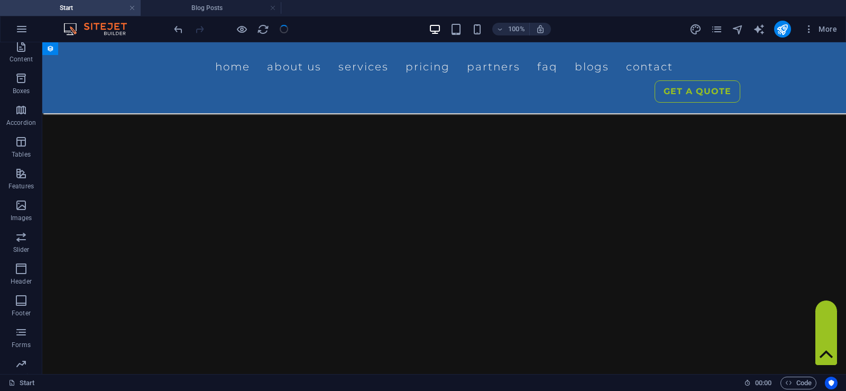
scroll to position [3283, 0]
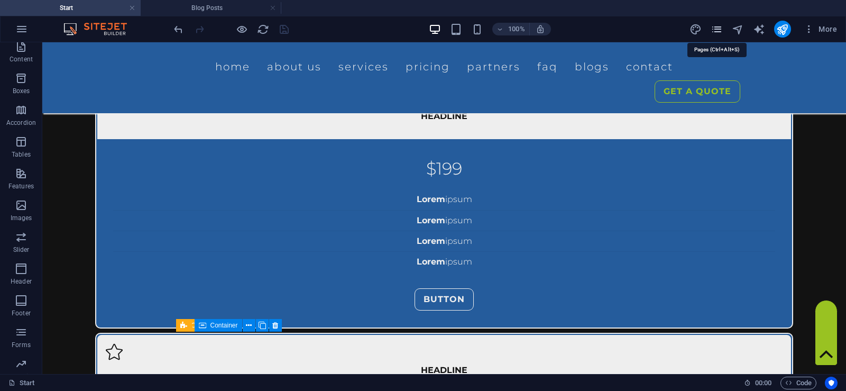
click at [714, 24] on icon "pages" at bounding box center [717, 29] width 12 height 12
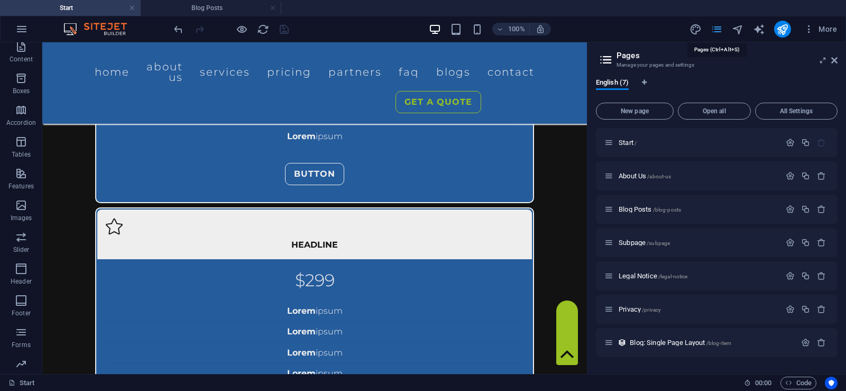
scroll to position [3909, 0]
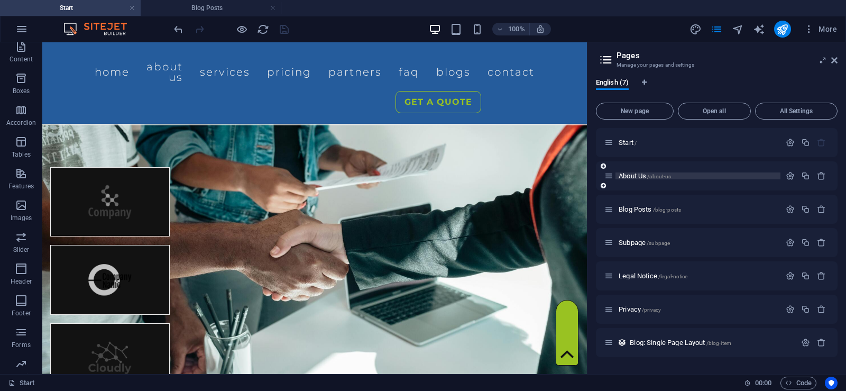
click at [680, 176] on p "About Us /about-us" at bounding box center [698, 175] width 159 height 7
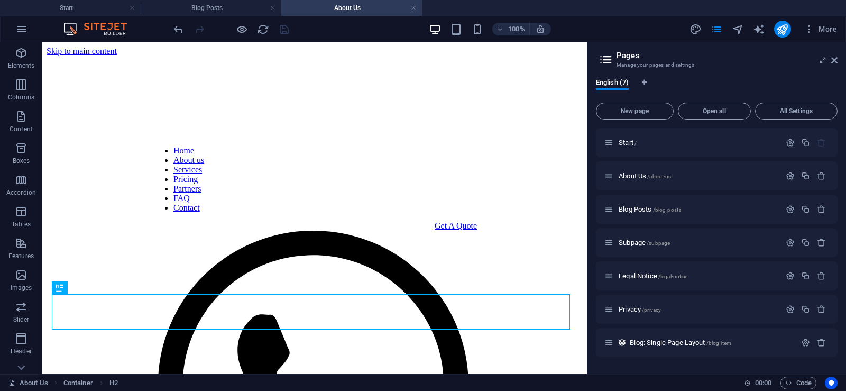
scroll to position [0, 0]
drag, startPoint x: 356, startPoint y: 7, endPoint x: 243, endPoint y: 7, distance: 112.7
drag, startPoint x: 237, startPoint y: 10, endPoint x: 407, endPoint y: 7, distance: 170.3
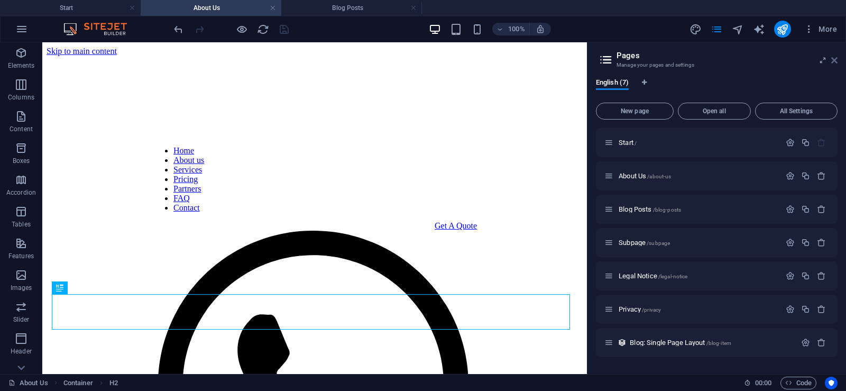
click at [835, 59] on icon at bounding box center [835, 60] width 6 height 8
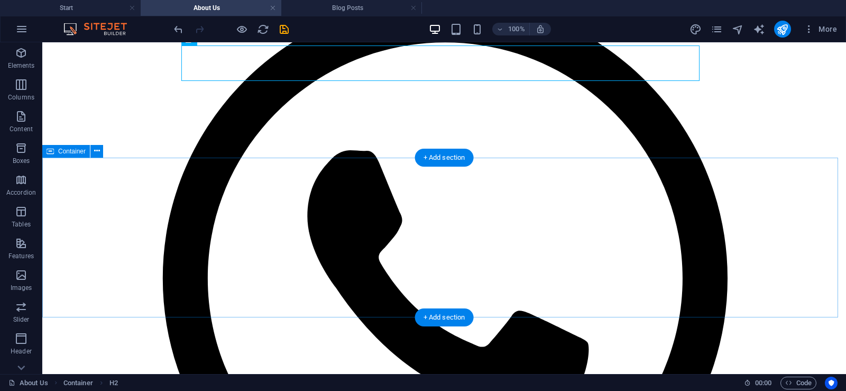
scroll to position [212, 0]
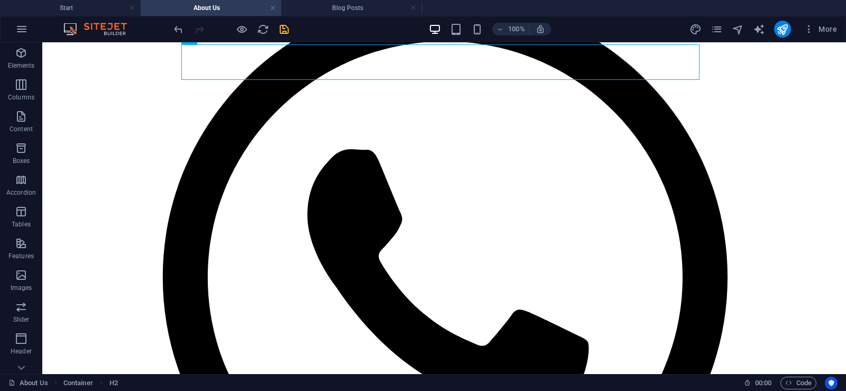
click at [281, 28] on icon "save" at bounding box center [284, 29] width 12 height 12
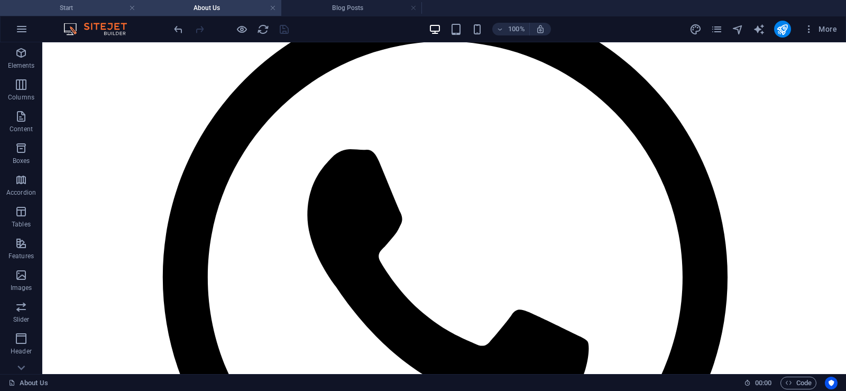
click at [92, 8] on h4 "Start" at bounding box center [70, 8] width 141 height 12
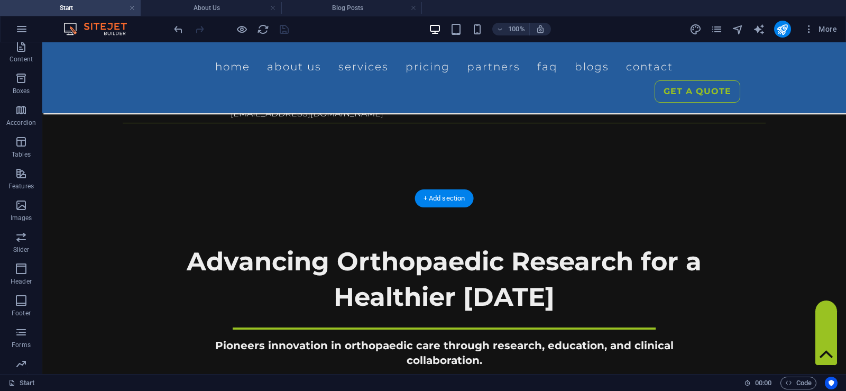
scroll to position [582, 0]
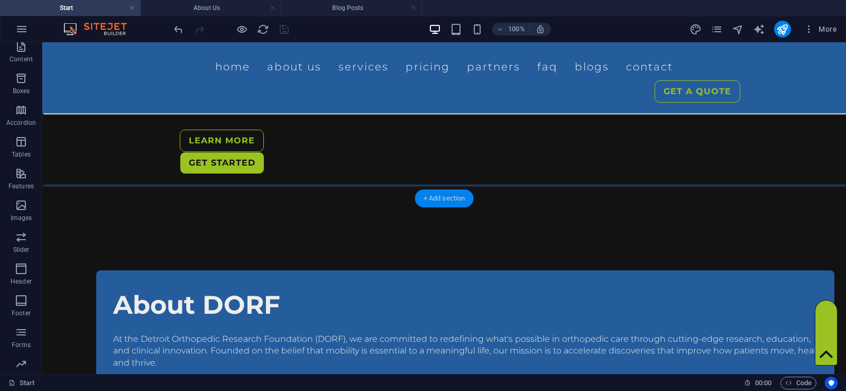
drag, startPoint x: 425, startPoint y: 147, endPoint x: 470, endPoint y: 236, distance: 100.8
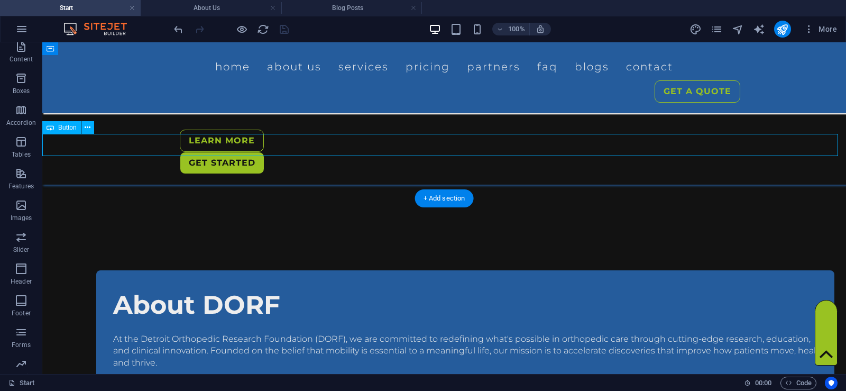
select select
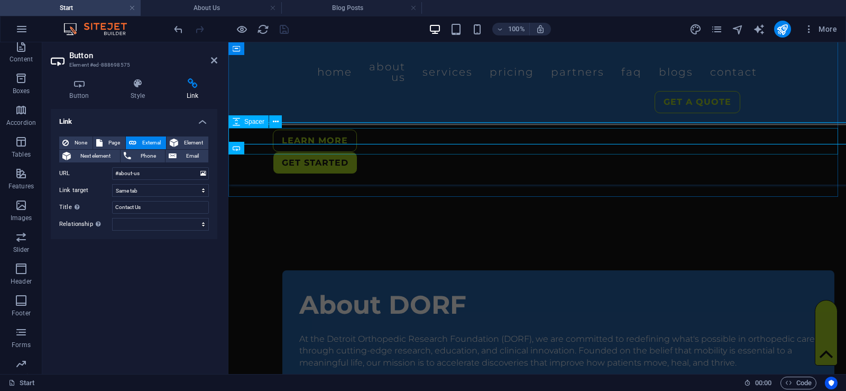
scroll to position [594, 0]
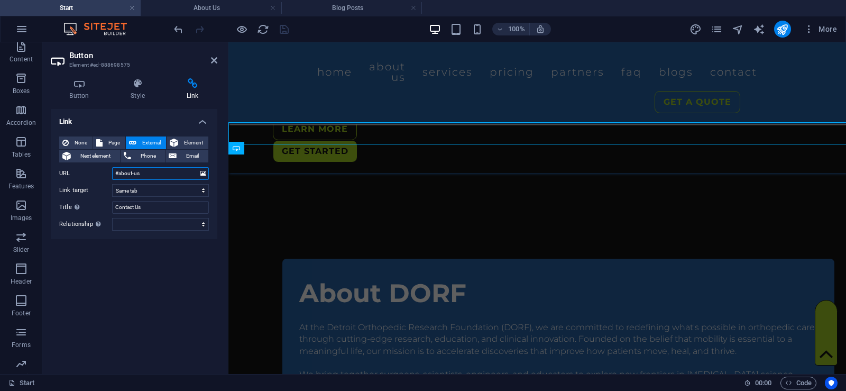
drag, startPoint x: 171, startPoint y: 175, endPoint x: 6, endPoint y: 133, distance: 170.2
click at [171, 175] on input "#about-us" at bounding box center [160, 173] width 97 height 13
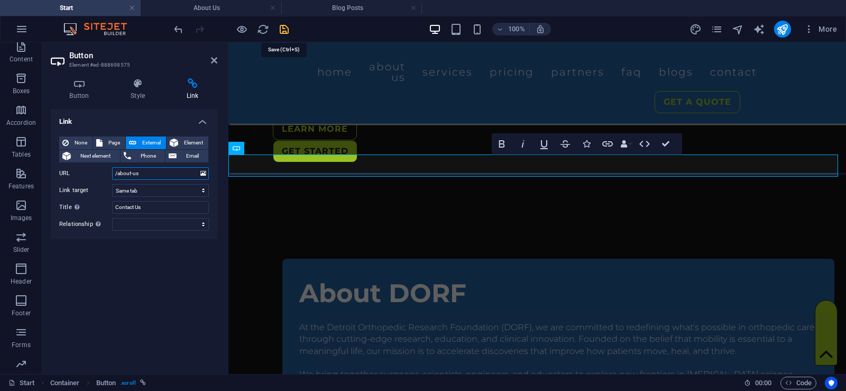
type input "/about-us"
click at [282, 25] on icon "save" at bounding box center [284, 29] width 12 height 12
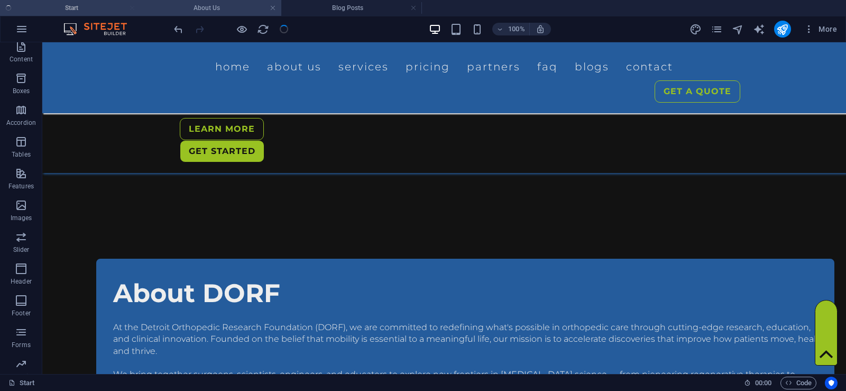
scroll to position [582, 0]
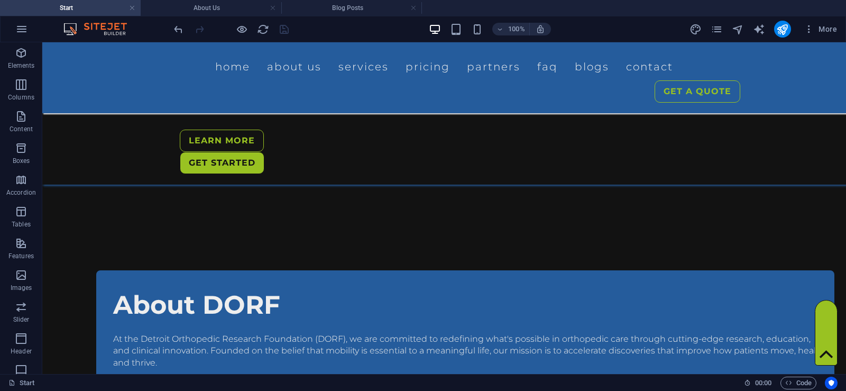
scroll to position [70, 0]
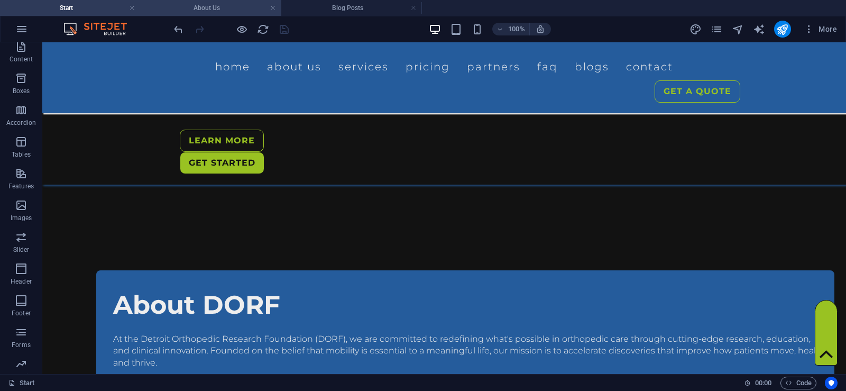
click at [217, 6] on h4 "About Us" at bounding box center [211, 8] width 141 height 12
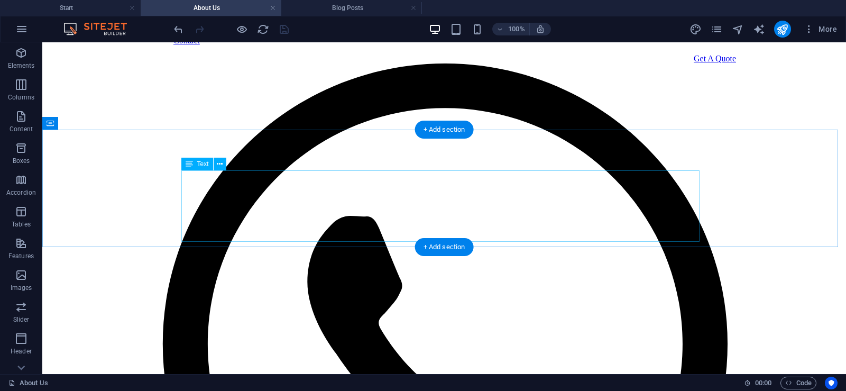
scroll to position [106, 0]
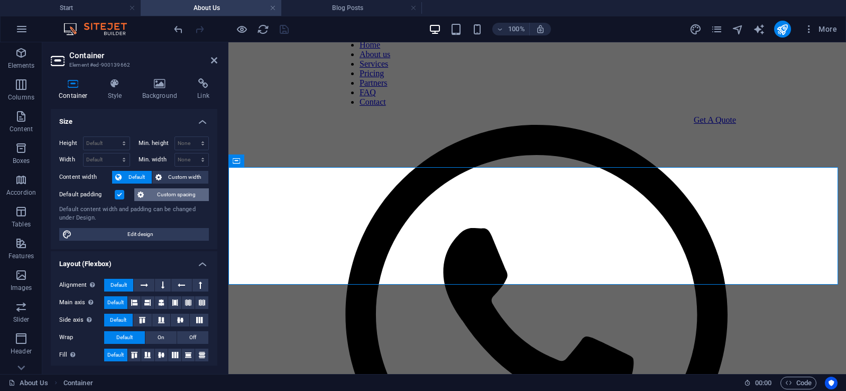
click at [181, 193] on span "Custom spacing" at bounding box center [176, 194] width 59 height 13
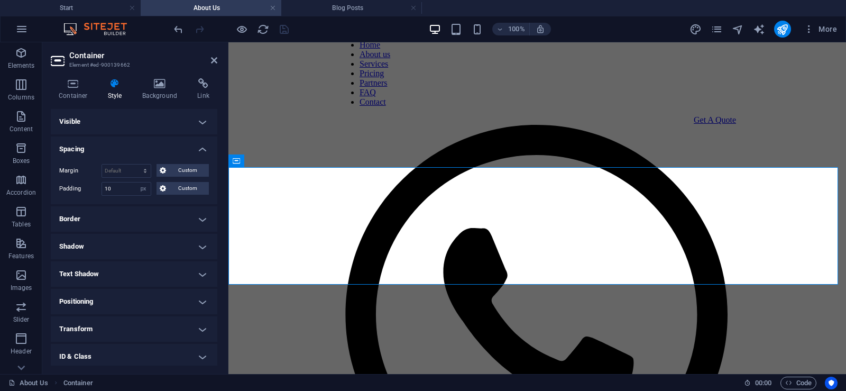
click at [181, 193] on span "Custom" at bounding box center [187, 188] width 36 height 13
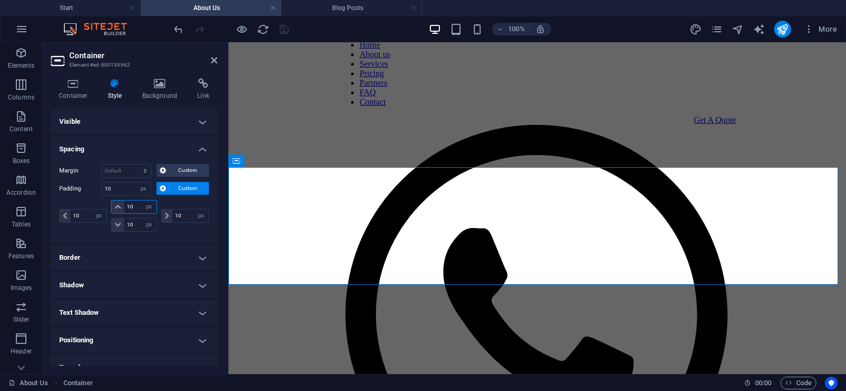
drag, startPoint x: 138, startPoint y: 207, endPoint x: 115, endPoint y: 207, distance: 22.2
click at [115, 207] on div "10 px rem % vh vw" at bounding box center [133, 207] width 45 height 14
type input "60"
select select "DISABLED_OPTION_VALUE"
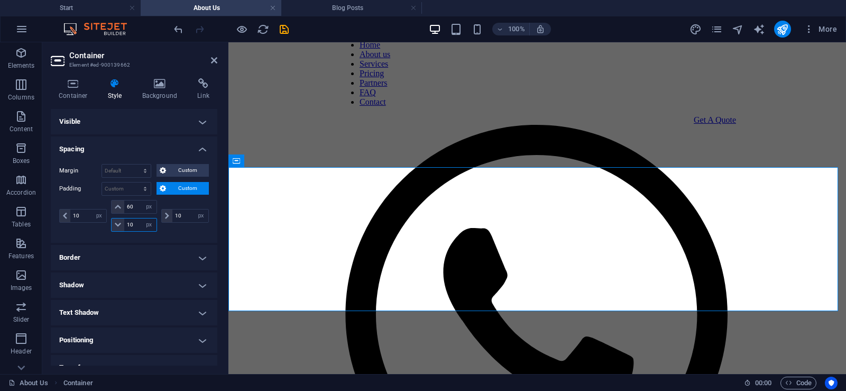
drag, startPoint x: 135, startPoint y: 220, endPoint x: 109, endPoint y: 226, distance: 26.7
click at [109, 226] on div "60 px rem % vh vw 10 px rem % vh vw" at bounding box center [134, 216] width 50 height 32
type input "60"
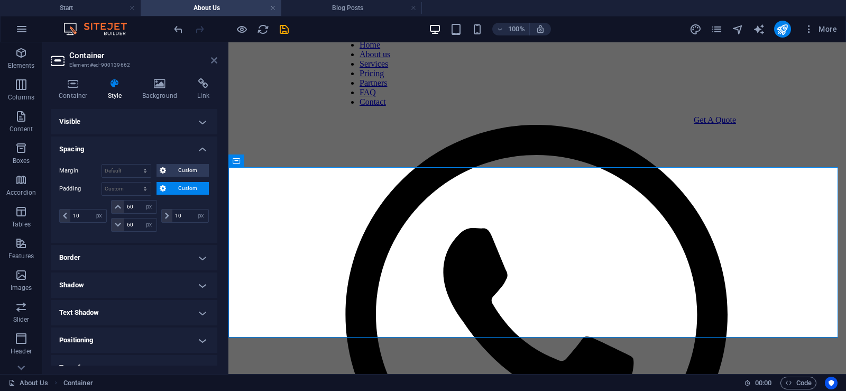
click at [216, 59] on icon at bounding box center [214, 60] width 6 height 8
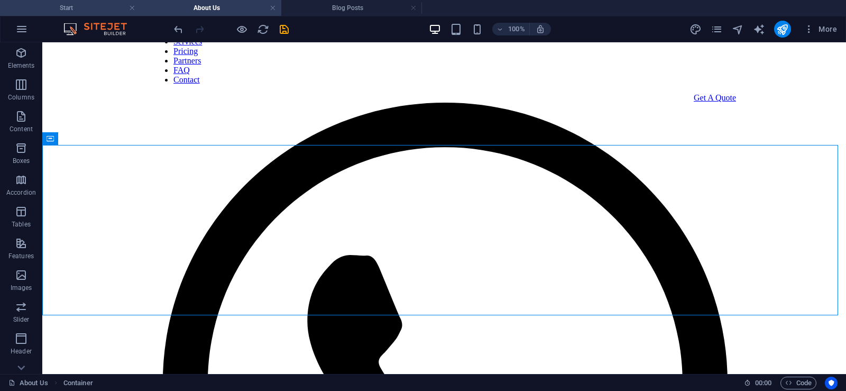
click at [94, 11] on h4 "Start" at bounding box center [70, 8] width 141 height 12
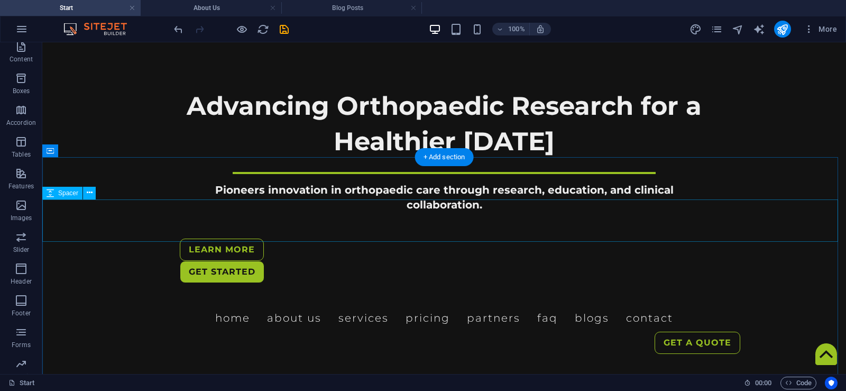
scroll to position [261, 0]
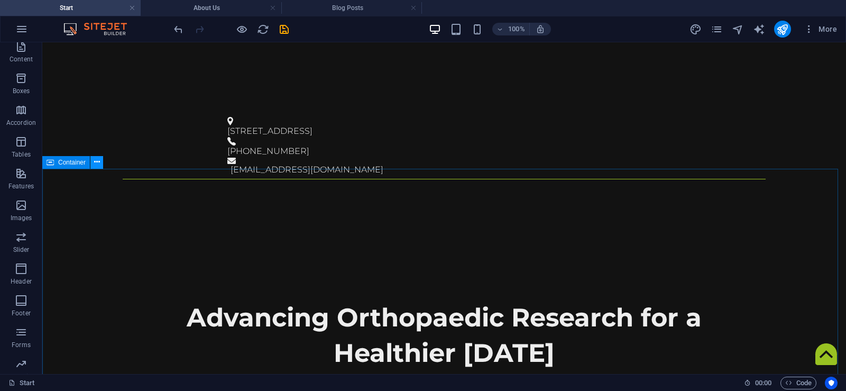
click at [95, 158] on icon at bounding box center [97, 162] width 6 height 11
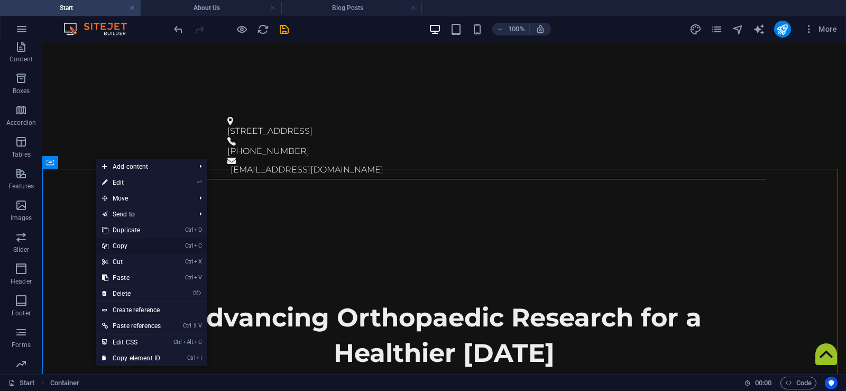
click at [138, 244] on link "Ctrl C Copy" at bounding box center [131, 246] width 71 height 16
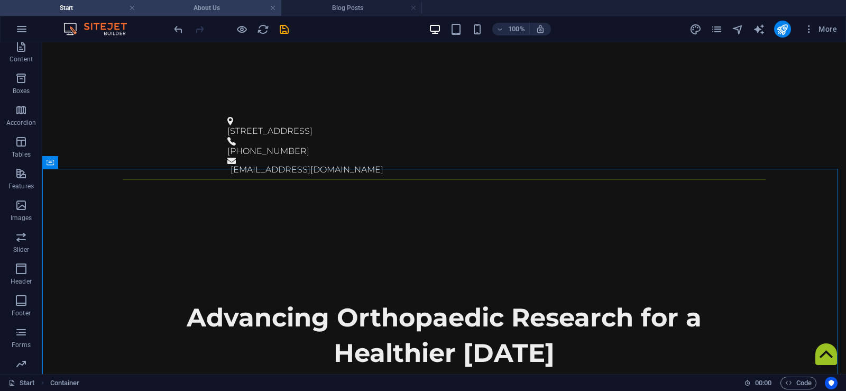
click at [199, 6] on h4 "About Us" at bounding box center [211, 8] width 141 height 12
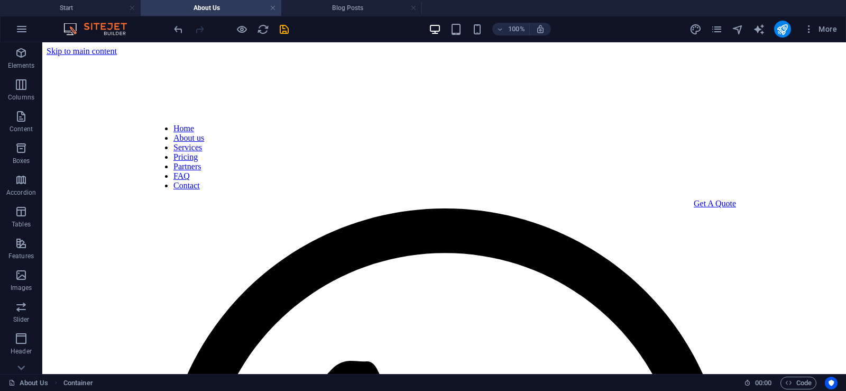
scroll to position [106, 0]
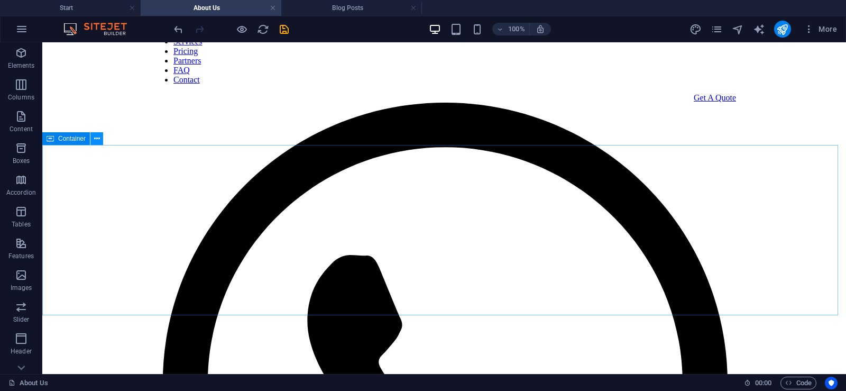
click at [96, 136] on icon at bounding box center [97, 138] width 6 height 11
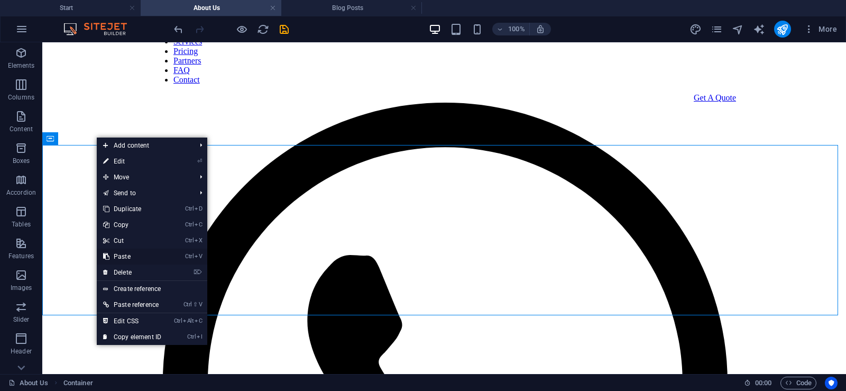
click at [124, 253] on link "Ctrl V Paste" at bounding box center [132, 257] width 71 height 16
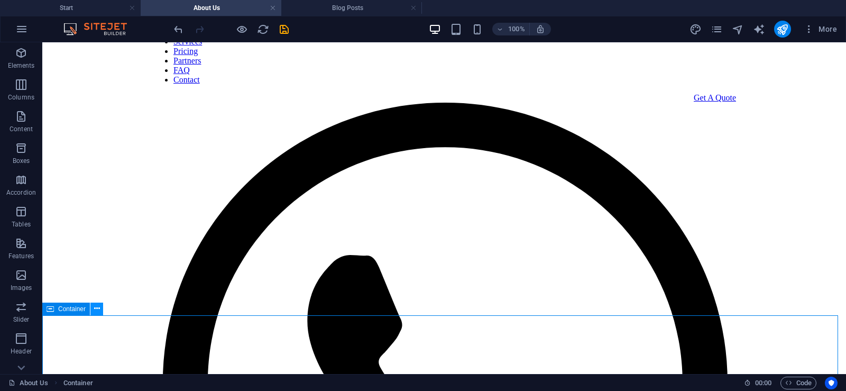
click at [94, 307] on icon at bounding box center [97, 308] width 6 height 11
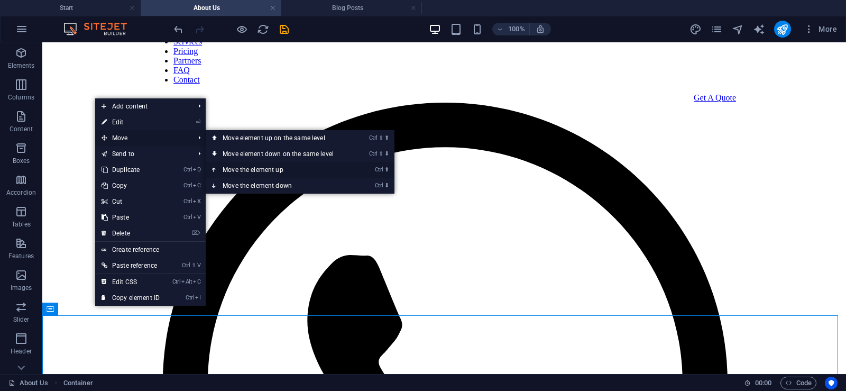
click at [233, 168] on link "Ctrl ⬆ Move the element up" at bounding box center [280, 170] width 149 height 16
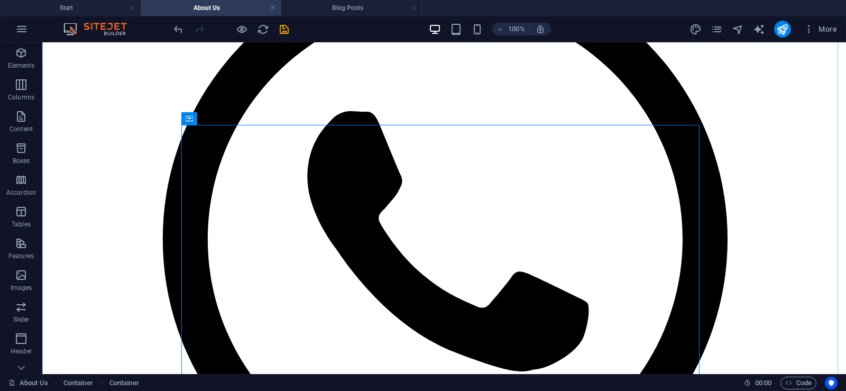
scroll to position [264, 0]
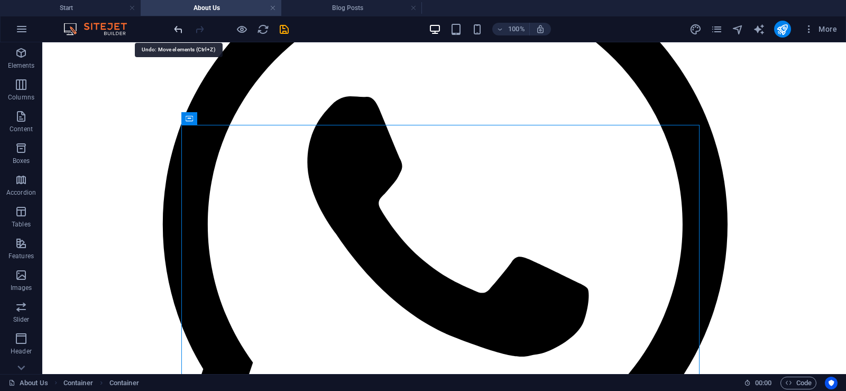
click at [174, 24] on icon "undo" at bounding box center [178, 29] width 12 height 12
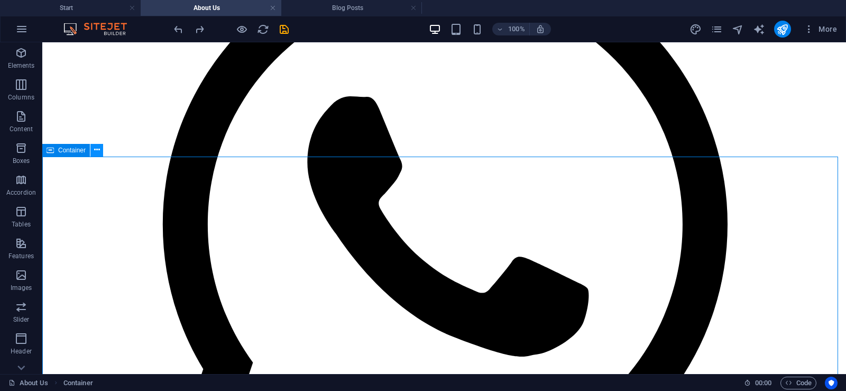
click at [96, 146] on icon at bounding box center [97, 149] width 6 height 11
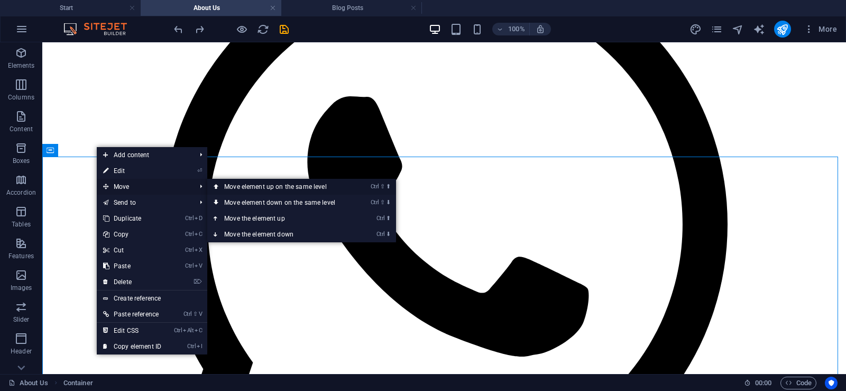
click at [217, 182] on icon at bounding box center [216, 187] width 5 height 16
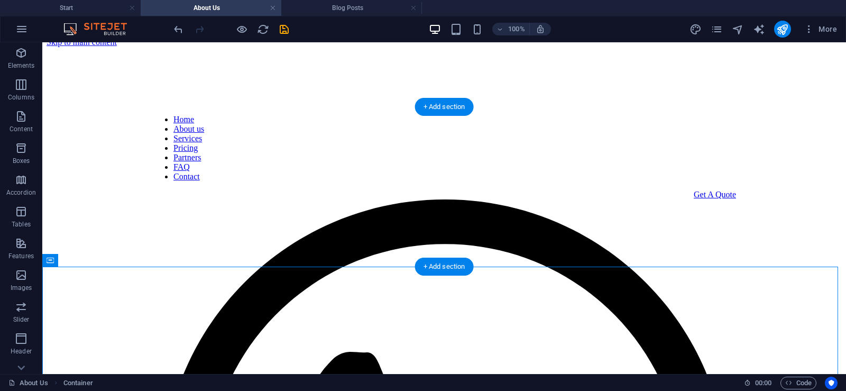
scroll to position [0, 0]
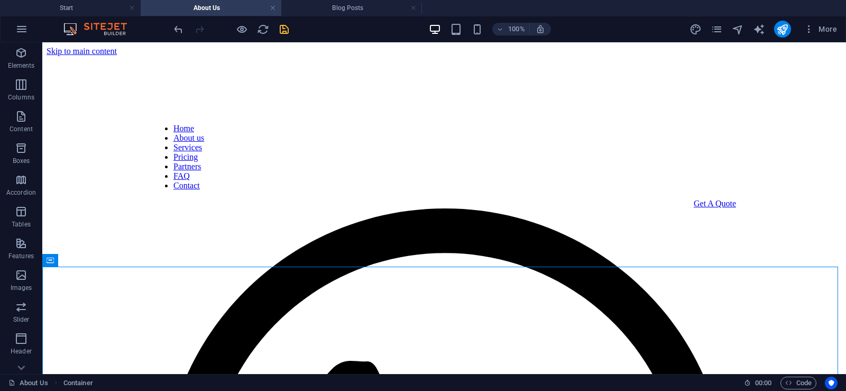
click at [282, 30] on icon "save" at bounding box center [284, 29] width 12 height 12
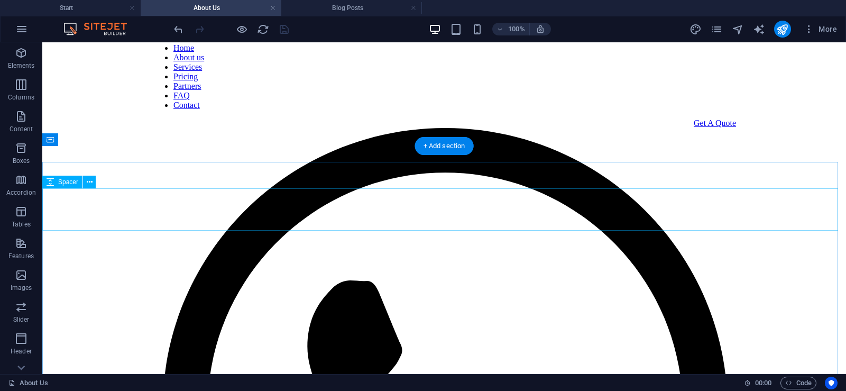
scroll to position [106, 0]
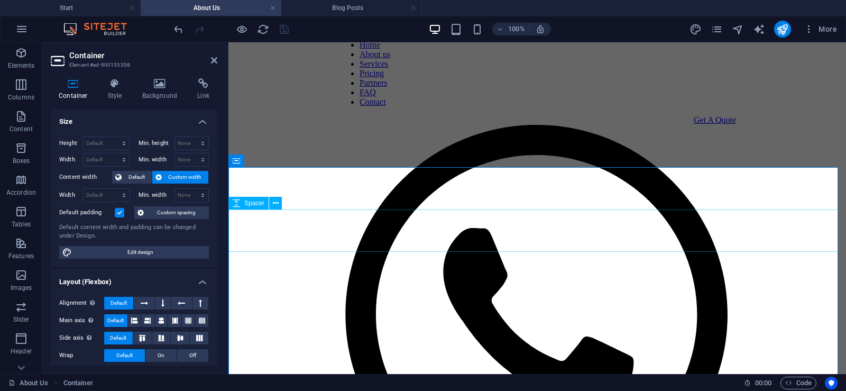
click at [285, 26] on icon "save" at bounding box center [284, 29] width 12 height 12
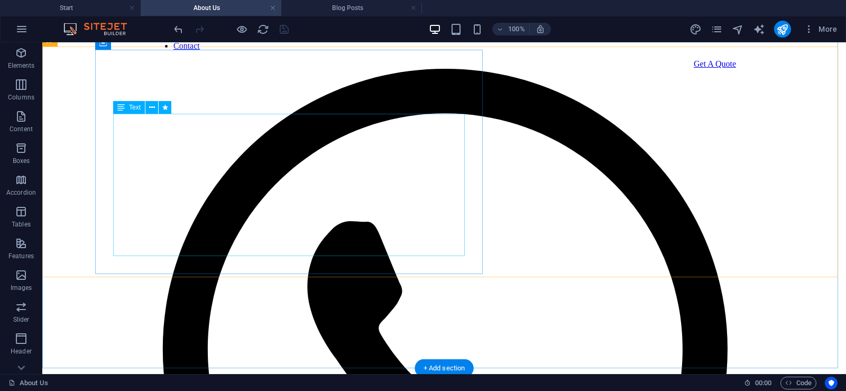
scroll to position [264, 0]
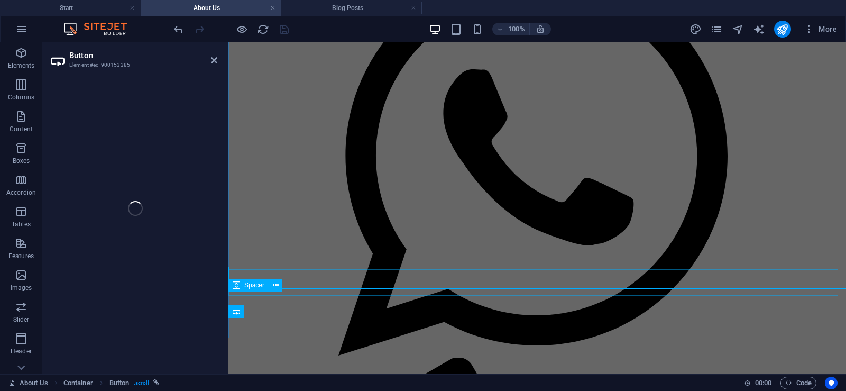
select select "1"
select select
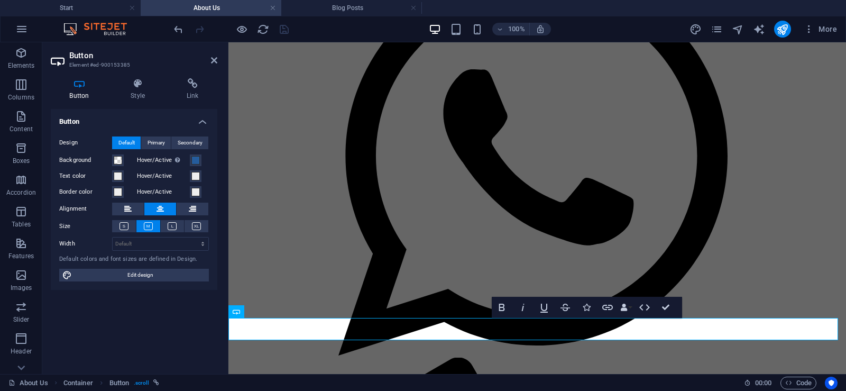
scroll to position [284, 0]
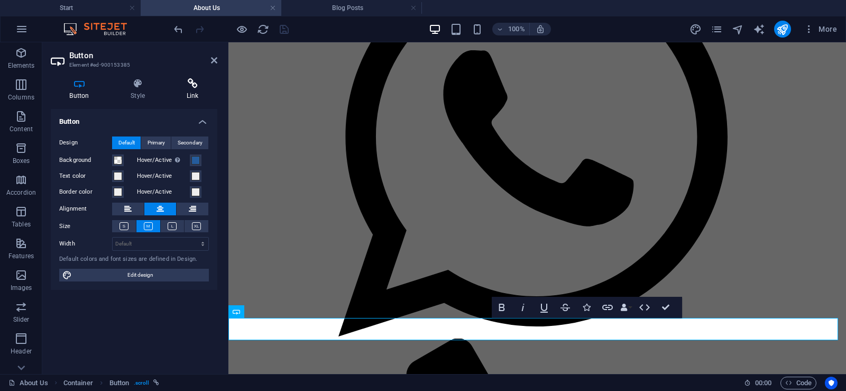
click at [198, 87] on icon at bounding box center [193, 83] width 50 height 11
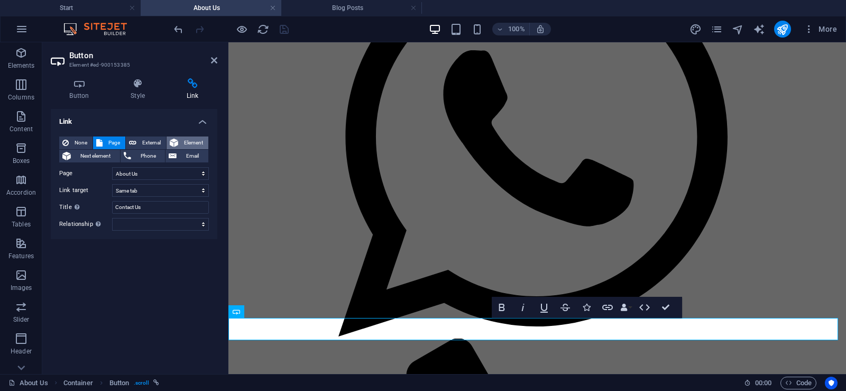
click at [174, 140] on icon at bounding box center [174, 142] width 8 height 13
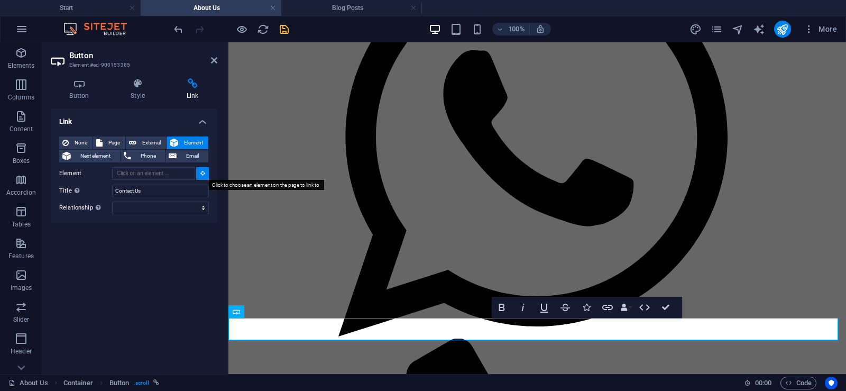
click at [200, 175] on icon at bounding box center [202, 172] width 5 height 5
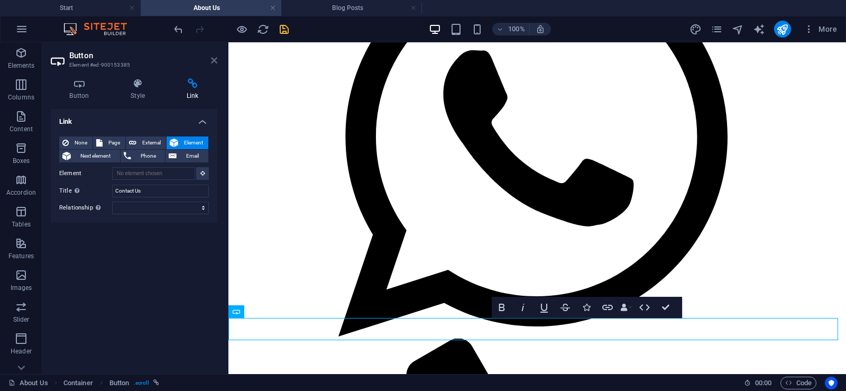
click at [213, 60] on icon at bounding box center [214, 60] width 6 height 8
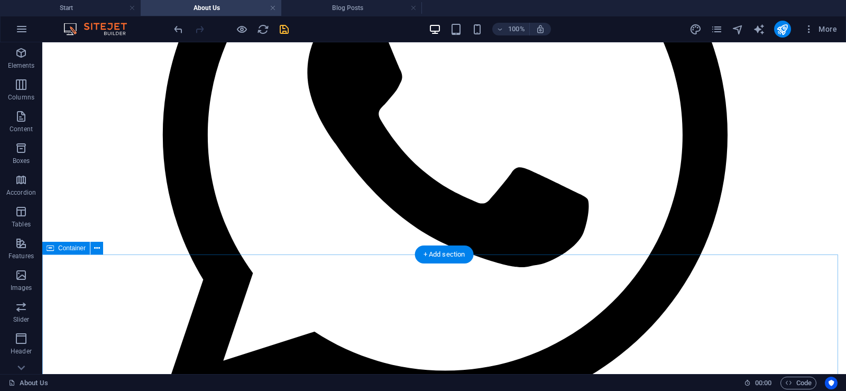
scroll to position [370, 0]
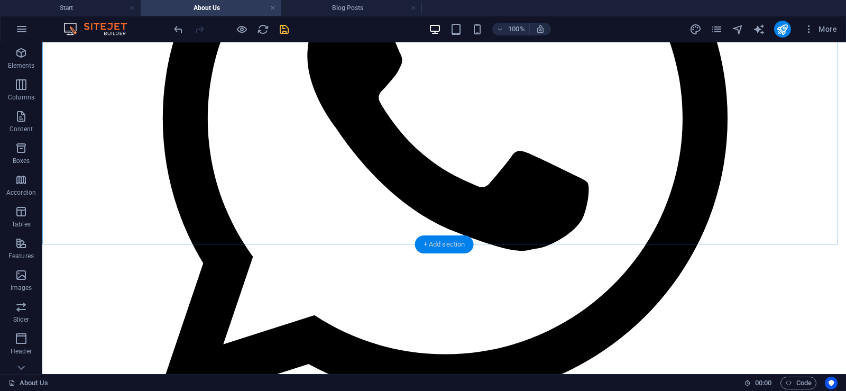
click at [455, 238] on div "+ Add section" at bounding box center [444, 244] width 59 height 18
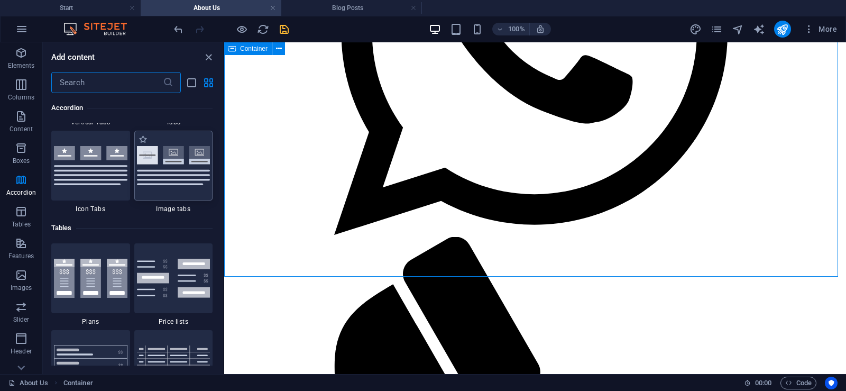
scroll to position [3378, 0]
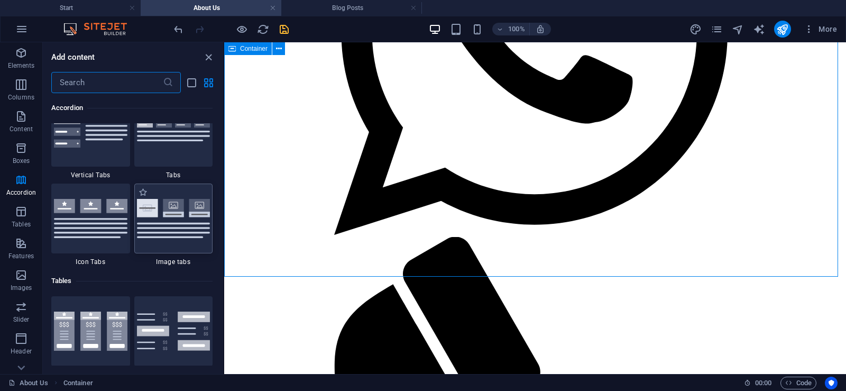
click at [175, 230] on img at bounding box center [174, 218] width 74 height 39
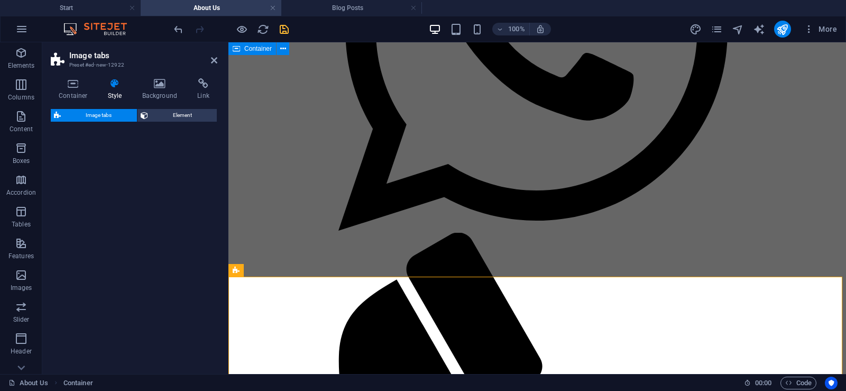
select select "rem"
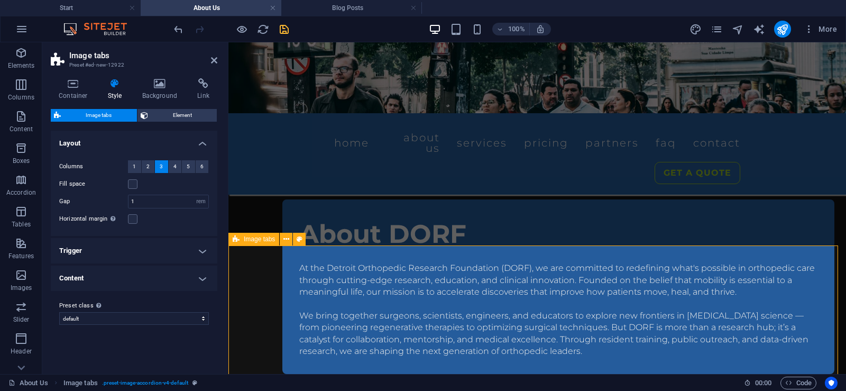
scroll to position [336, 0]
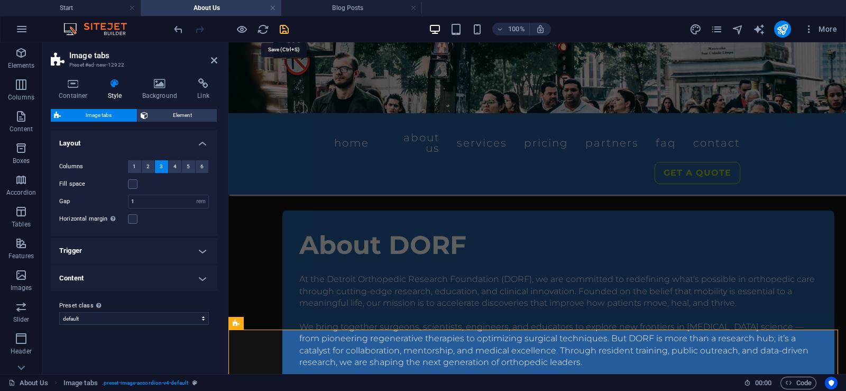
click at [287, 27] on icon "save" at bounding box center [284, 29] width 12 height 12
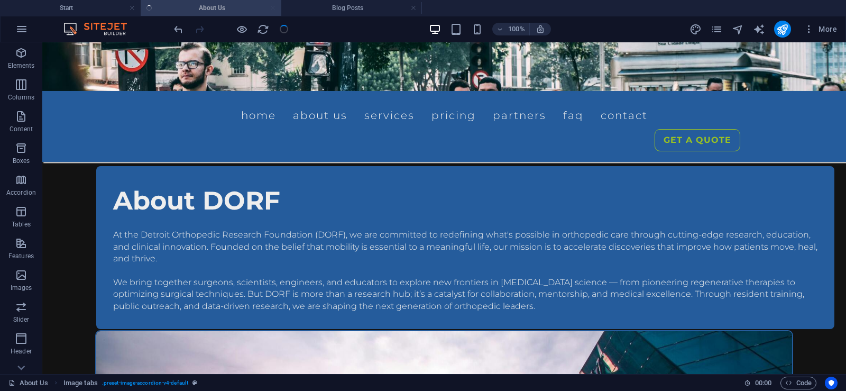
scroll to position [317, 0]
